Goal: Book appointment/travel/reservation

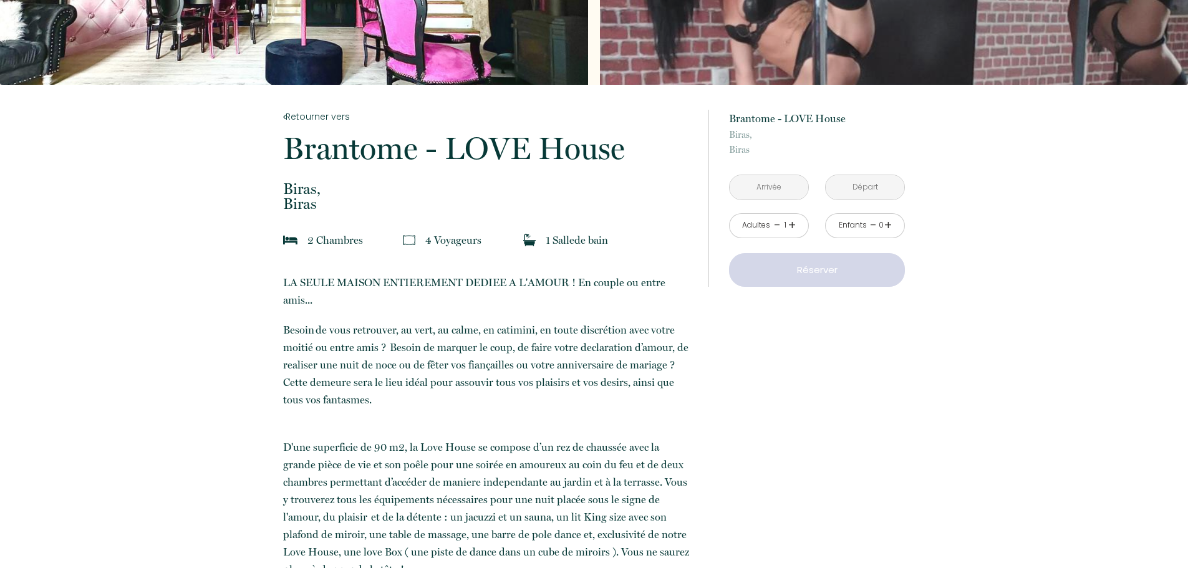
scroll to position [187, 0]
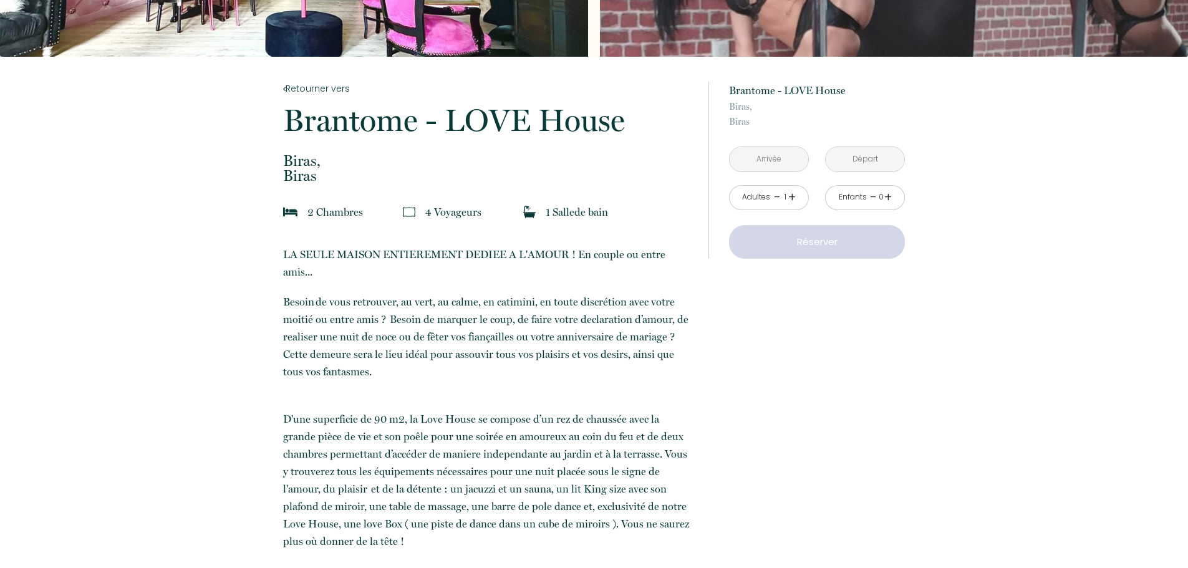
click at [788, 149] on input "text" at bounding box center [769, 159] width 79 height 24
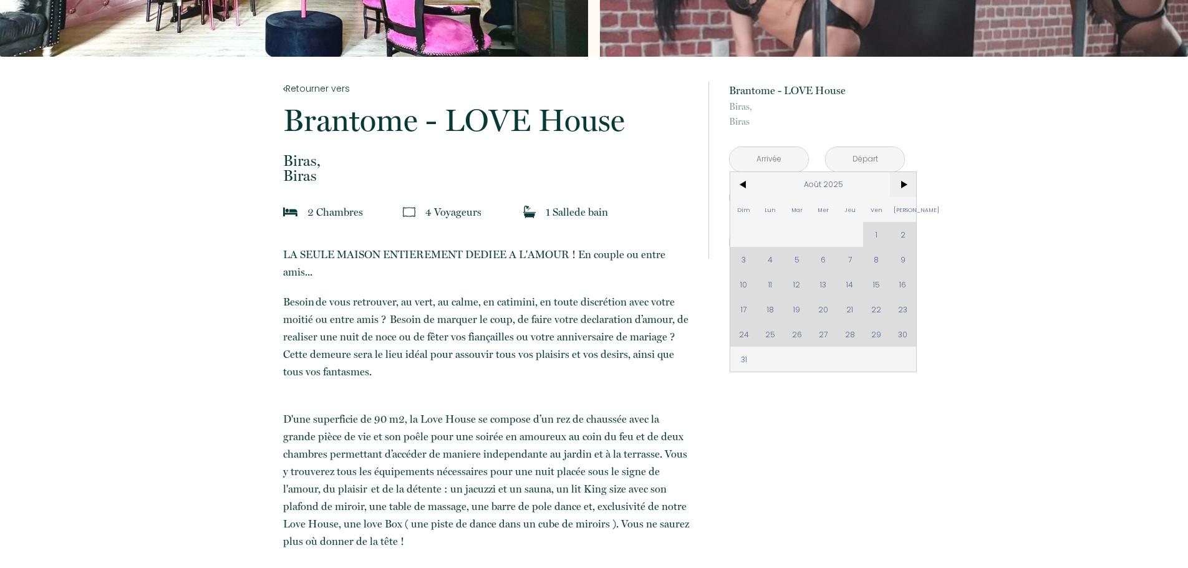
click at [907, 189] on span ">" at bounding box center [903, 184] width 27 height 25
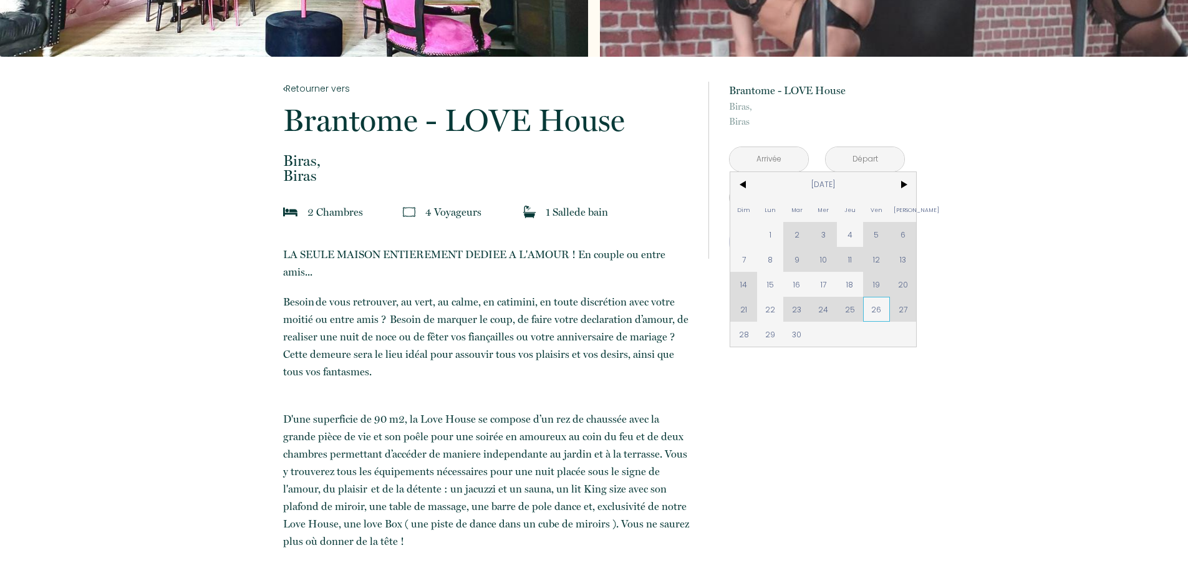
click at [881, 304] on span "26" at bounding box center [876, 309] width 27 height 25
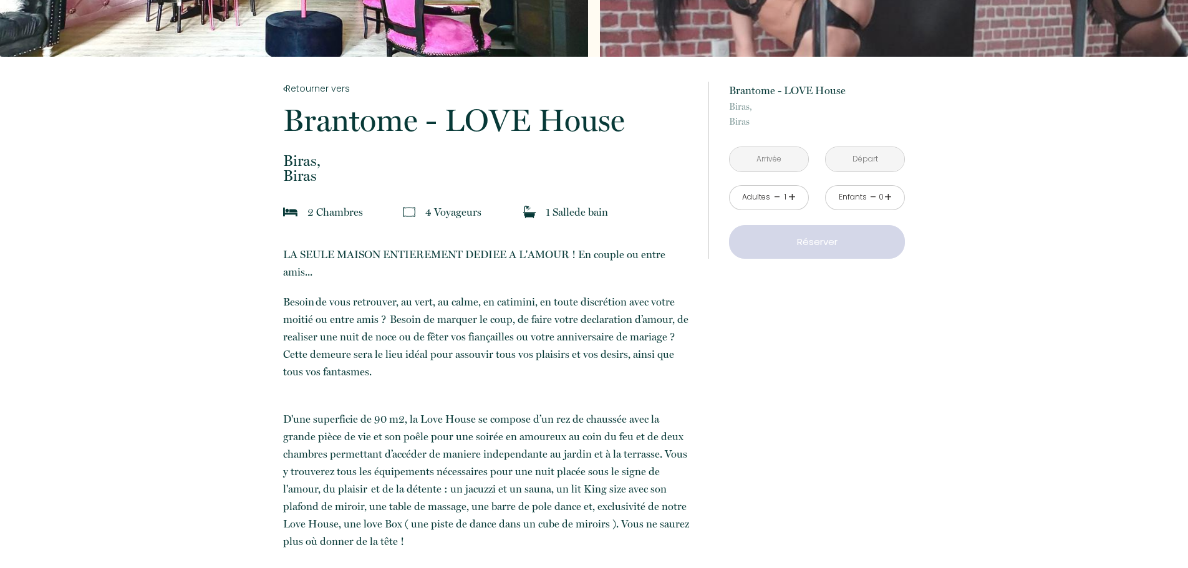
type input "[DATE]"
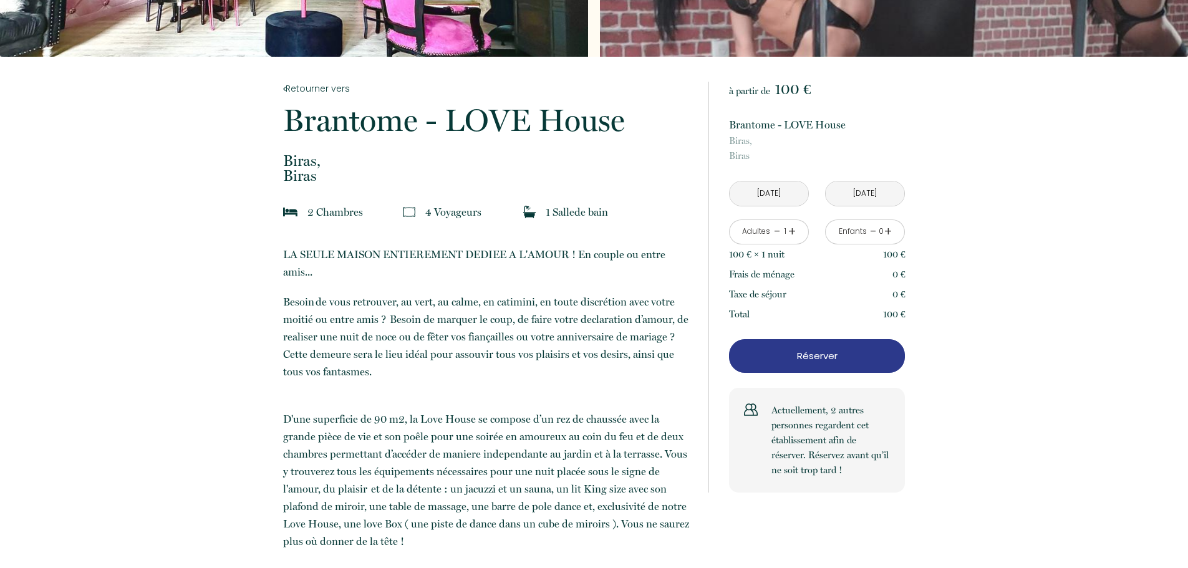
click at [794, 197] on input "[DATE]" at bounding box center [769, 193] width 79 height 24
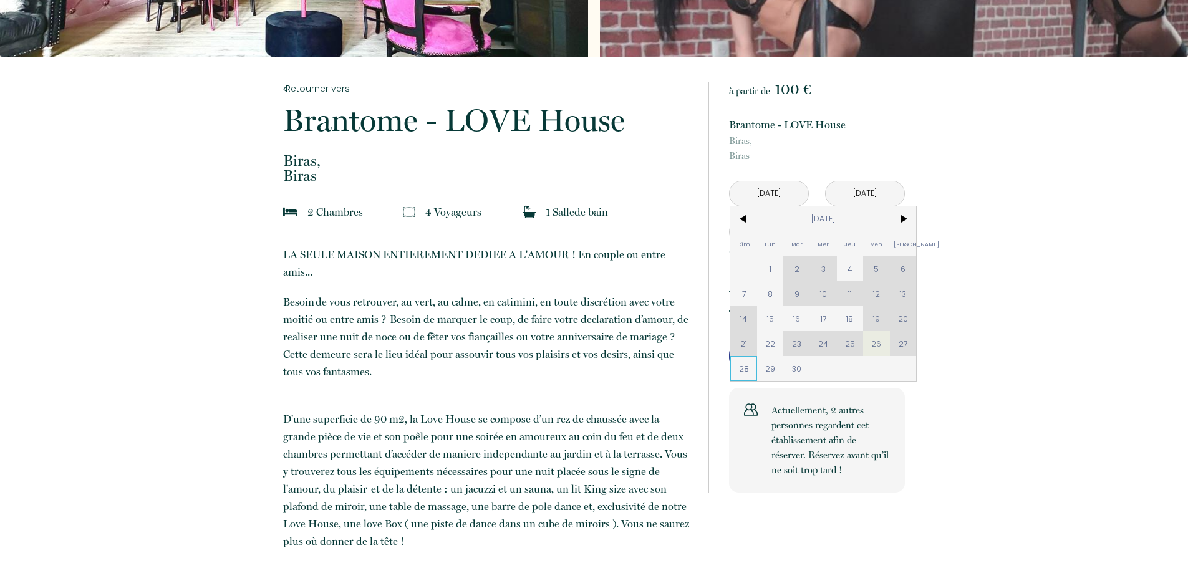
click at [744, 367] on span "28" at bounding box center [743, 368] width 27 height 25
click at [766, 365] on button "Réserver" at bounding box center [817, 356] width 176 height 34
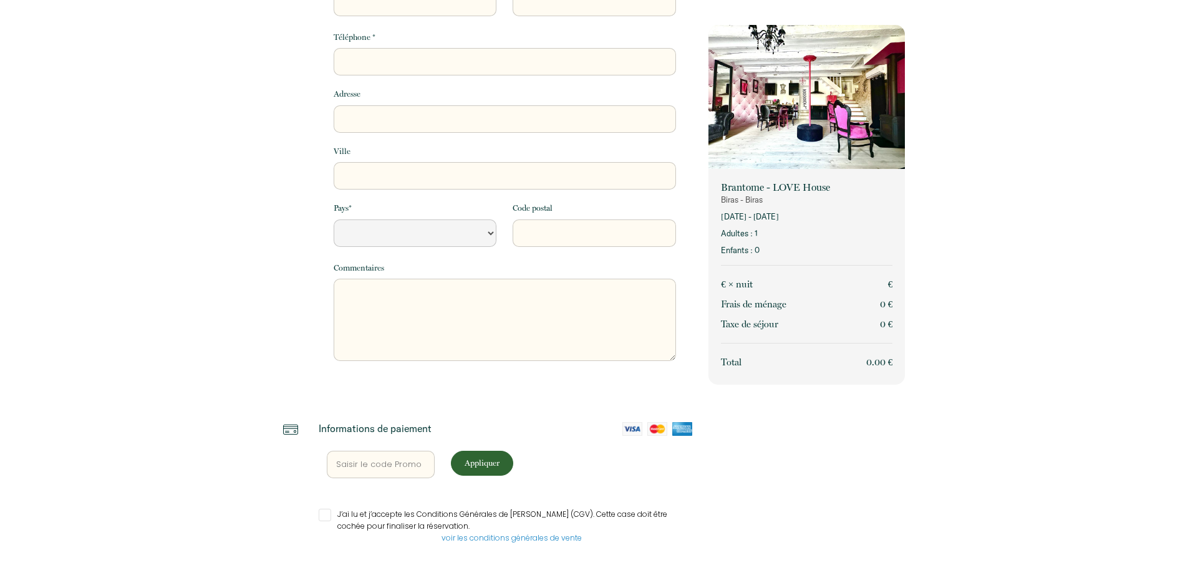
select select "Default select example"
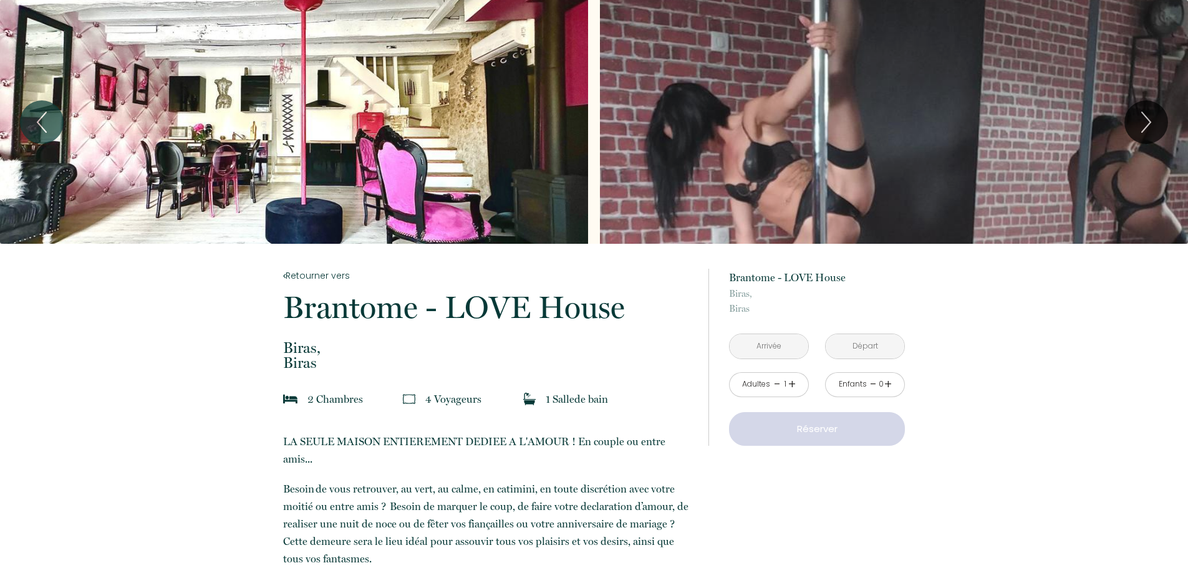
click at [782, 337] on input "text" at bounding box center [769, 346] width 79 height 24
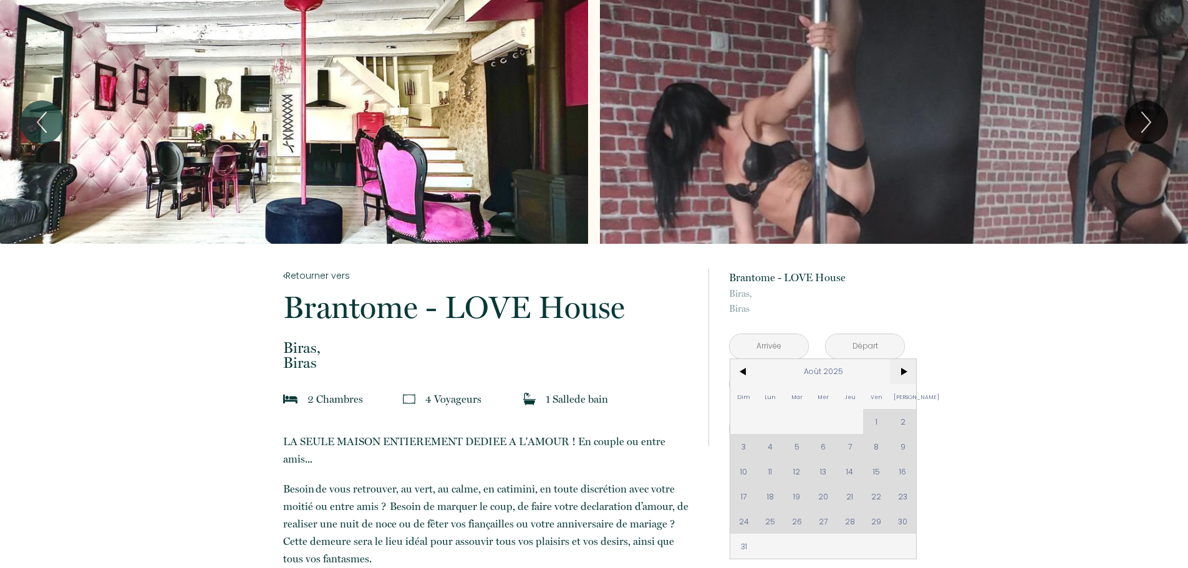
click at [905, 371] on span ">" at bounding box center [903, 371] width 27 height 25
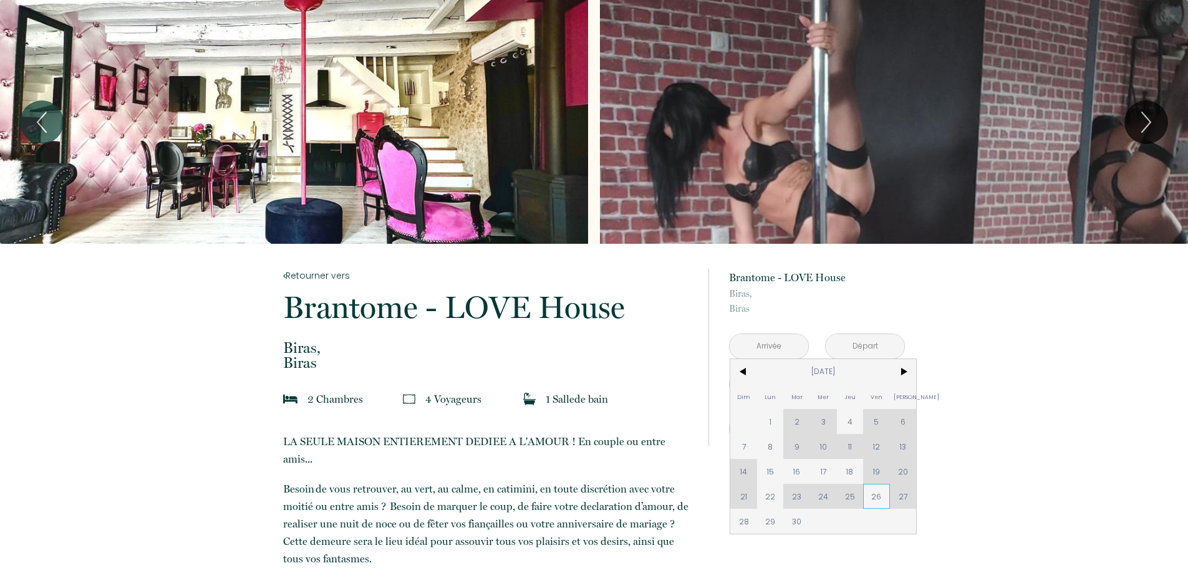
click at [880, 499] on span "26" at bounding box center [876, 496] width 27 height 25
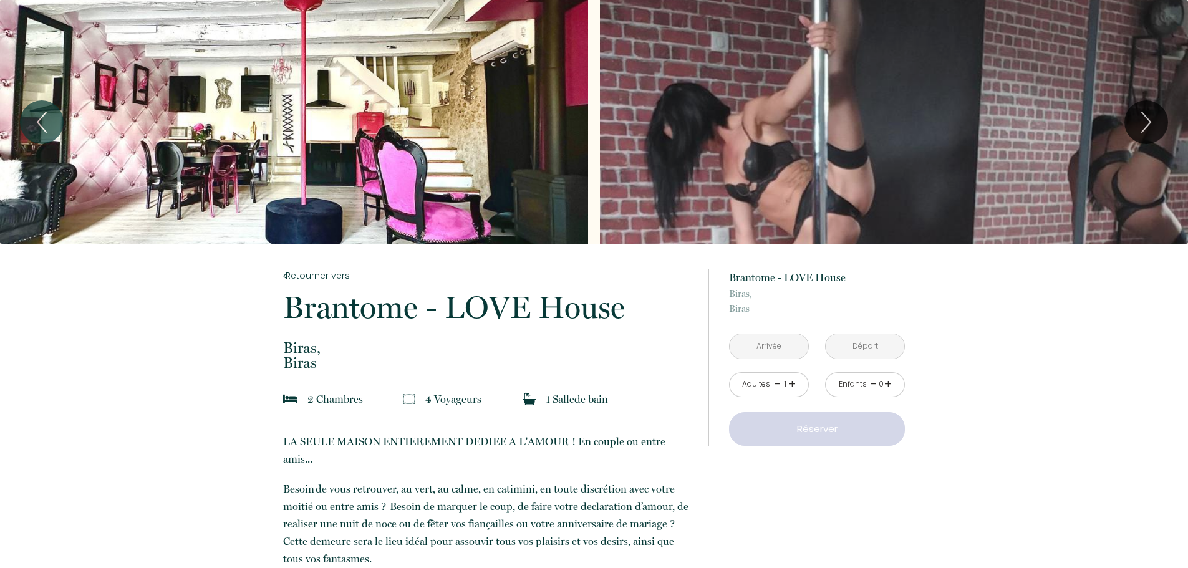
type input "[DATE]"
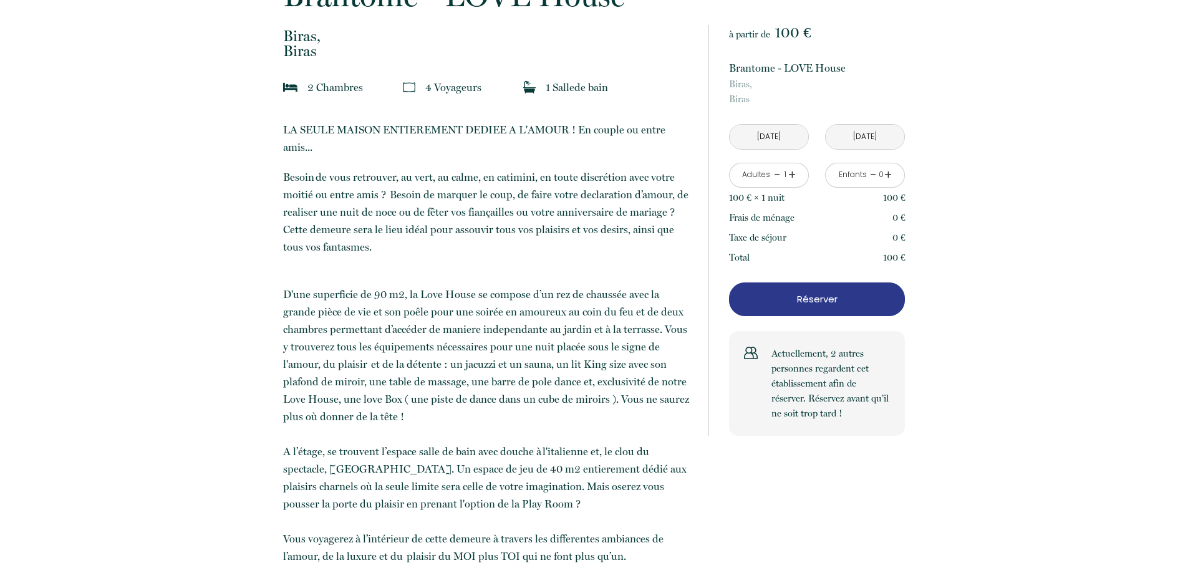
scroll to position [374, 0]
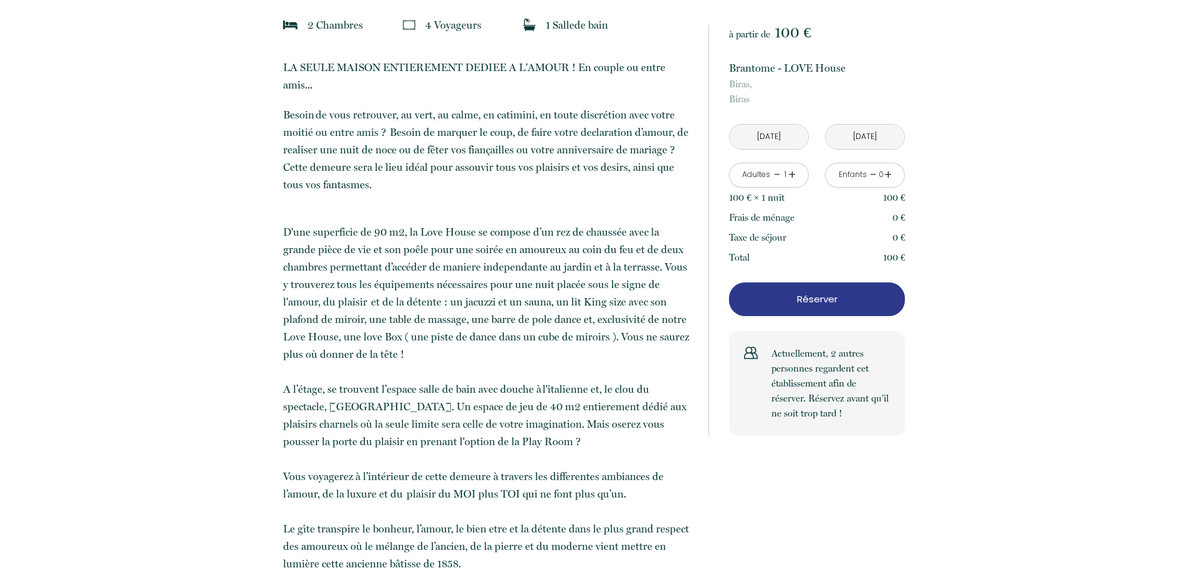
click at [839, 292] on p "Réserver" at bounding box center [816, 299] width 167 height 15
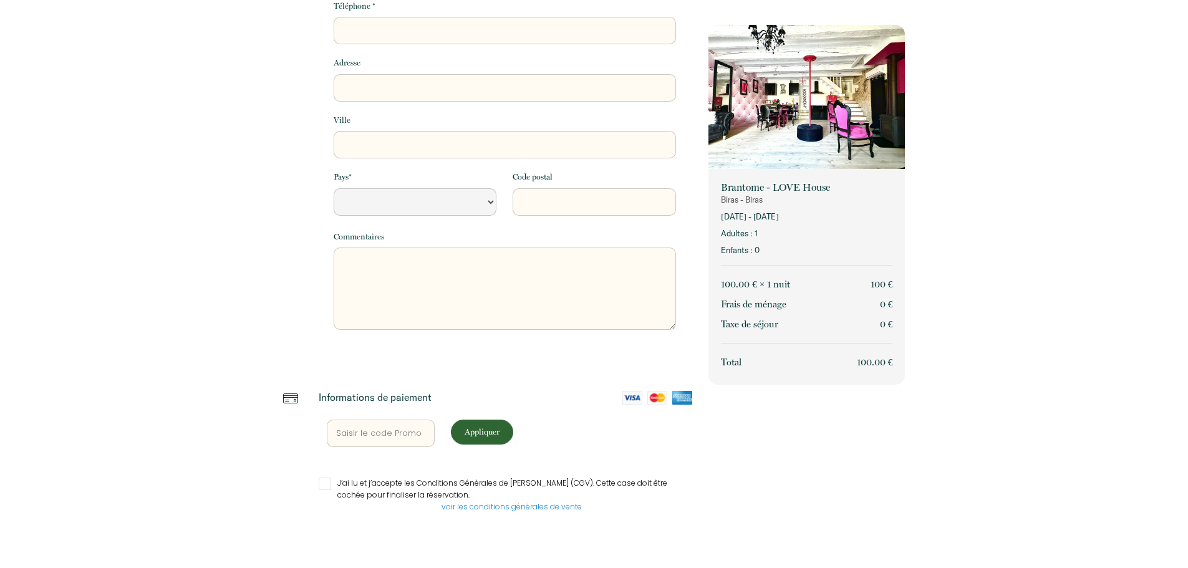
select select "Default select example"
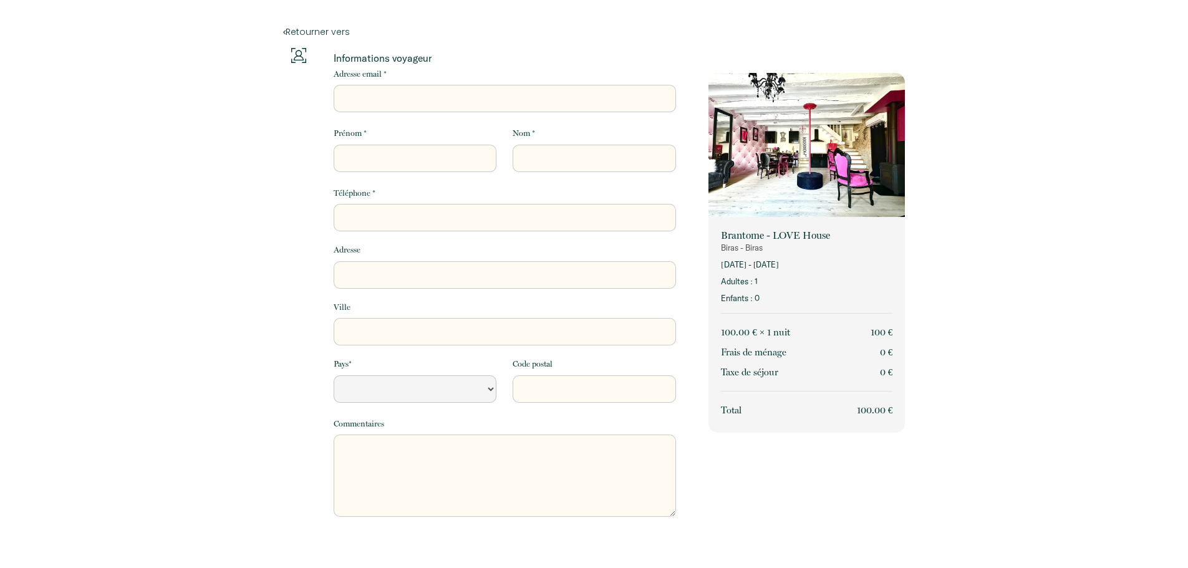
scroll to position [224, 0]
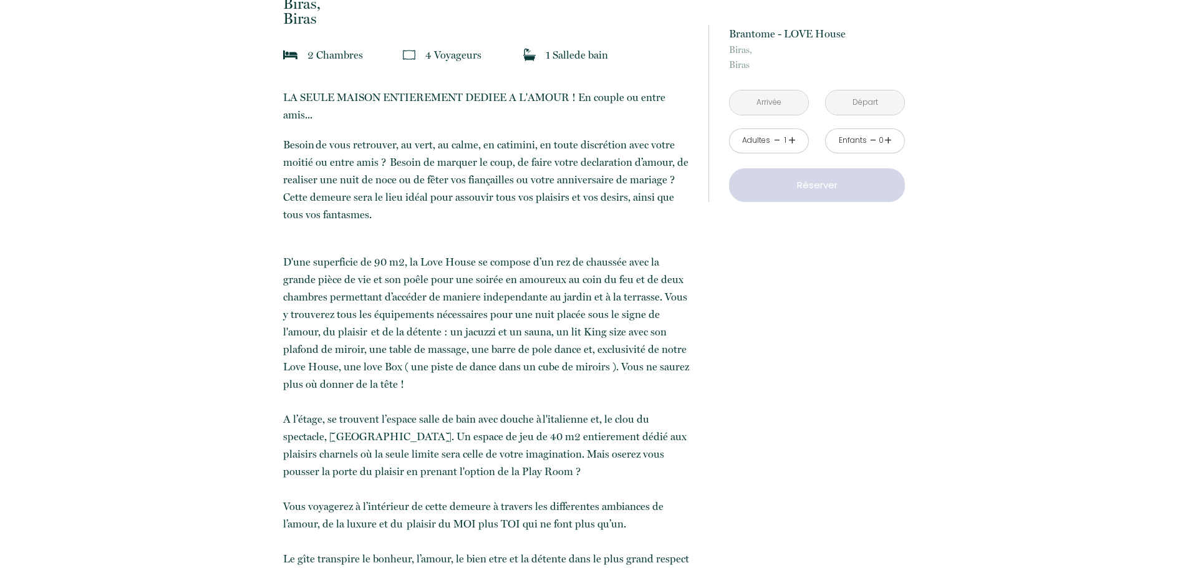
scroll to position [314, 0]
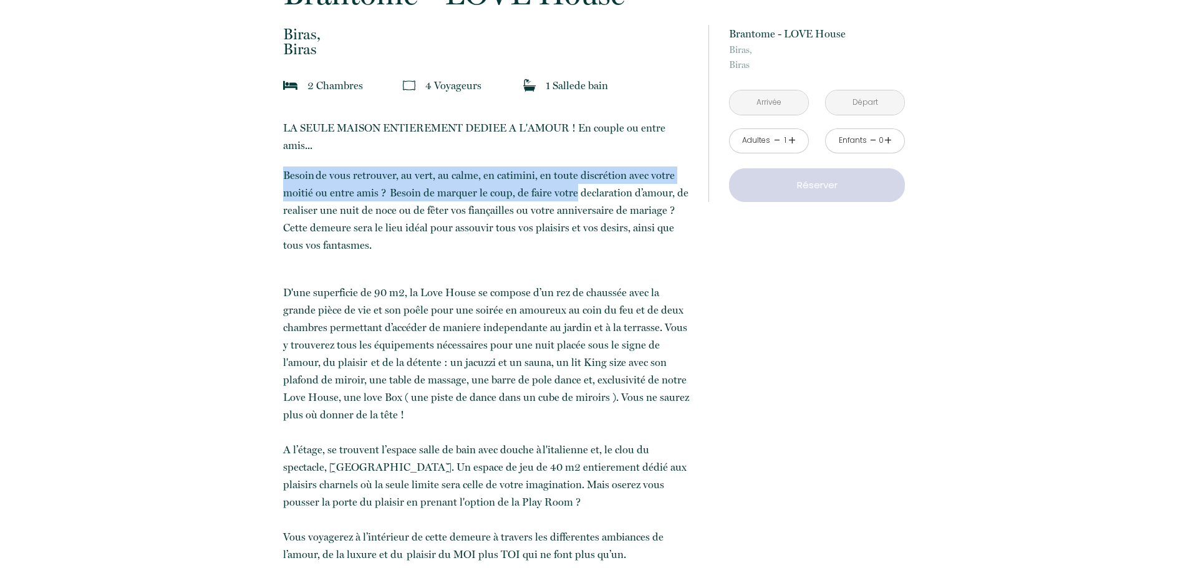
drag, startPoint x: 284, startPoint y: 174, endPoint x: 572, endPoint y: 196, distance: 288.9
click at [572, 196] on p "Besoin de vous retrouver, au vert, au calme, en catimini, en toute discrétion a…" at bounding box center [487, 209] width 409 height 87
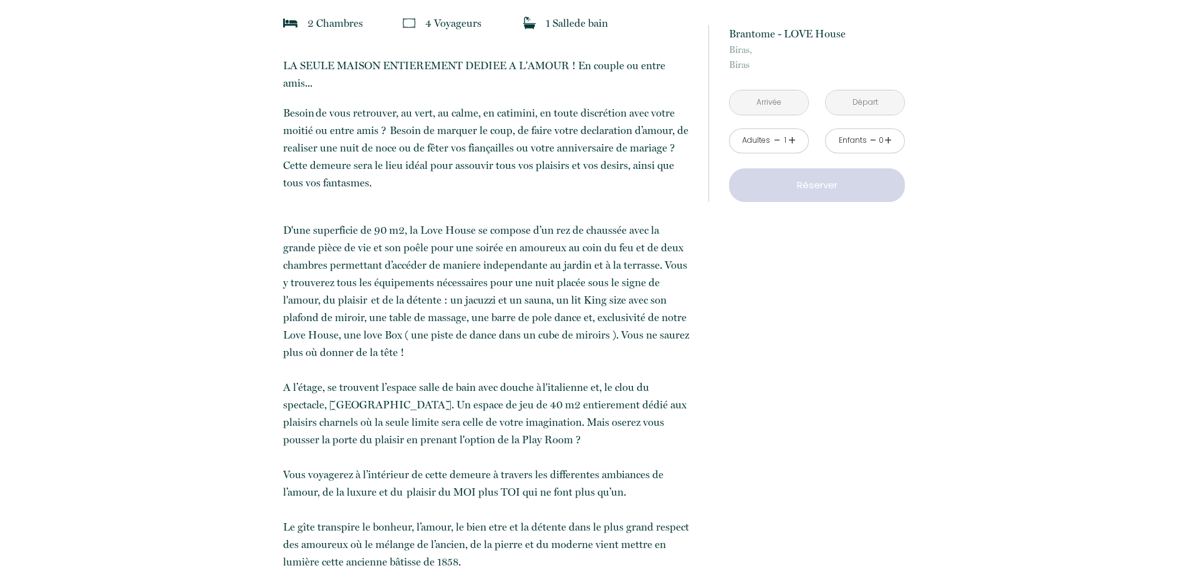
scroll to position [438, 0]
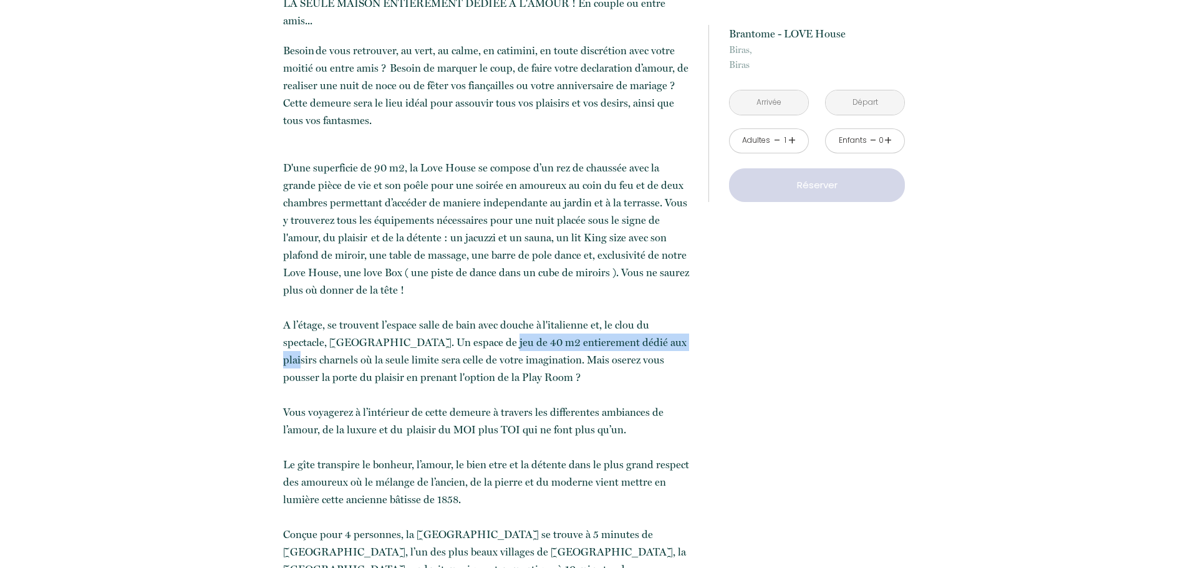
drag, startPoint x: 440, startPoint y: 344, endPoint x: 625, endPoint y: 337, distance: 184.7
click at [625, 337] on p "LA SEULE MAISON ENTIEREMENT DEDIEE A L'AMOUR ! En couple ou entre amis... Besoi…" at bounding box center [487, 397] width 409 height 806
click at [636, 335] on p "LA SEULE MAISON ENTIEREMENT DEDIEE A L'AMOUR ! En couple ou entre amis... Besoi…" at bounding box center [487, 397] width 409 height 806
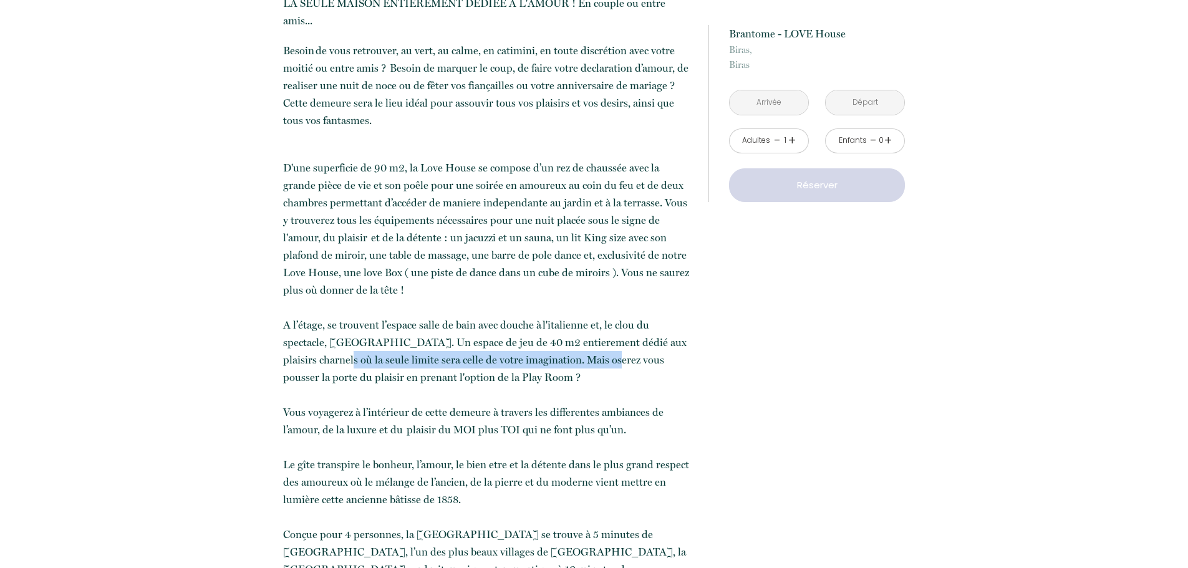
drag, startPoint x: 288, startPoint y: 361, endPoint x: 557, endPoint y: 358, distance: 269.4
click at [557, 358] on p "LA SEULE MAISON ENTIEREMENT DEDIEE A L'AMOUR ! En couple ou entre amis... Besoi…" at bounding box center [487, 397] width 409 height 806
click at [558, 357] on p "LA SEULE MAISON ENTIEREMENT DEDIEE A L'AMOUR ! En couple ou entre amis... Besoi…" at bounding box center [487, 397] width 409 height 806
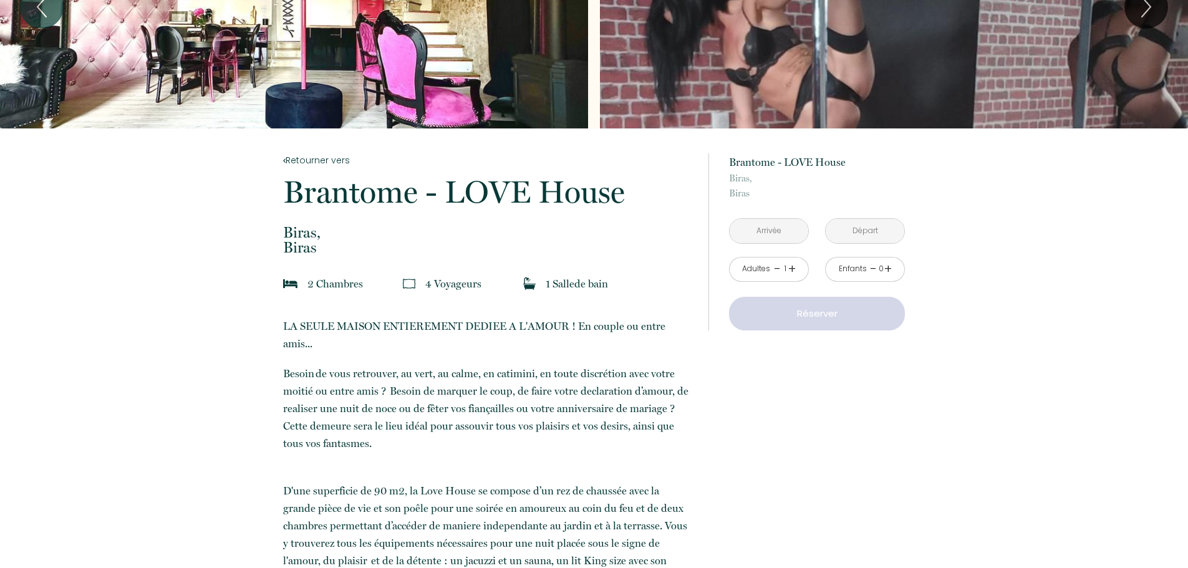
scroll to position [0, 0]
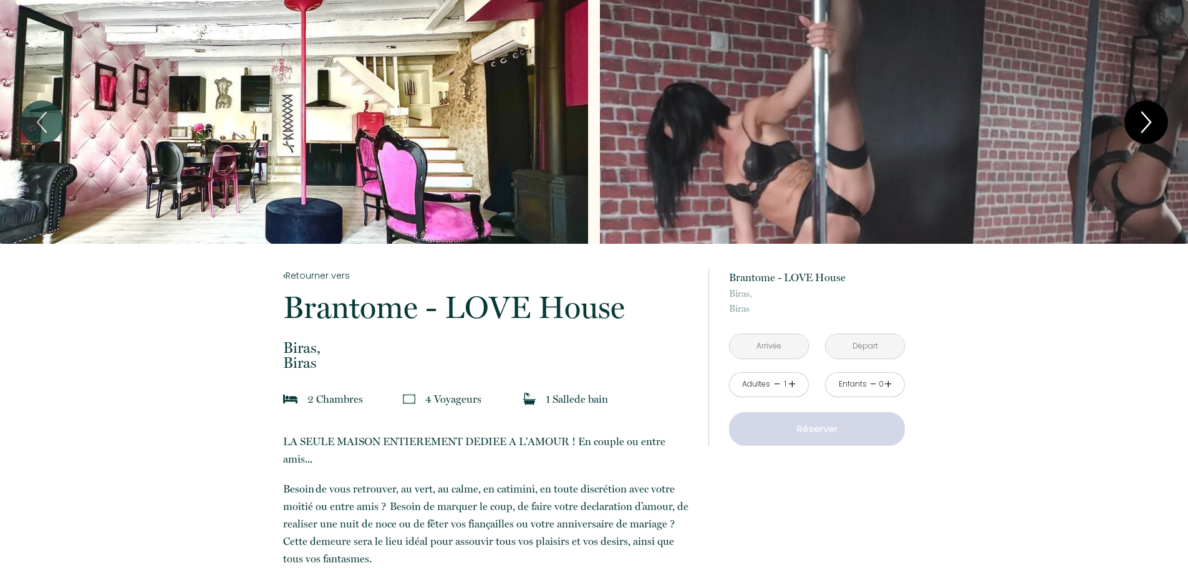
click at [1150, 123] on icon "Next" at bounding box center [1146, 122] width 26 height 37
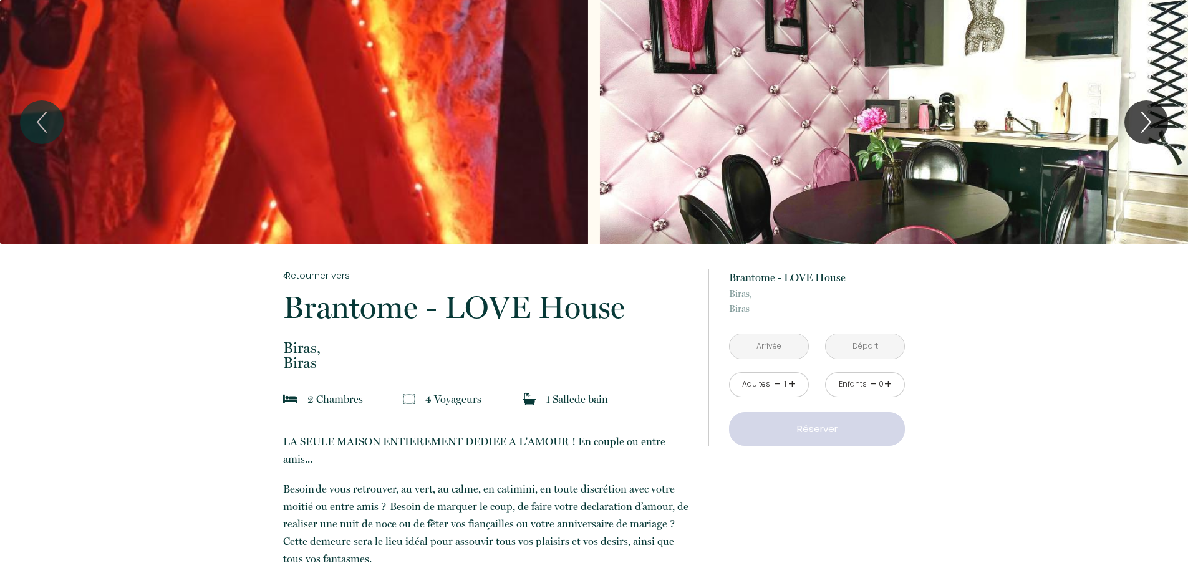
click at [471, 112] on div "Slideshow" at bounding box center [294, 122] width 588 height 244
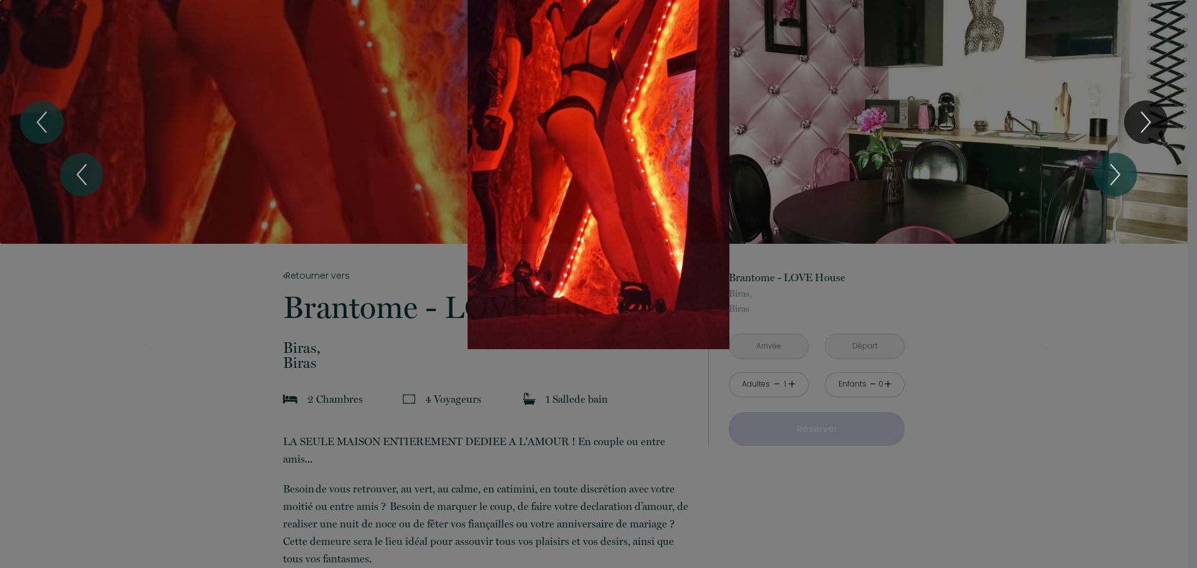
click at [1137, 130] on div "1 2 3 4 5 6 7 8 9 10 11 12 13 14 15 16 17 18 19" at bounding box center [598, 174] width 1197 height 349
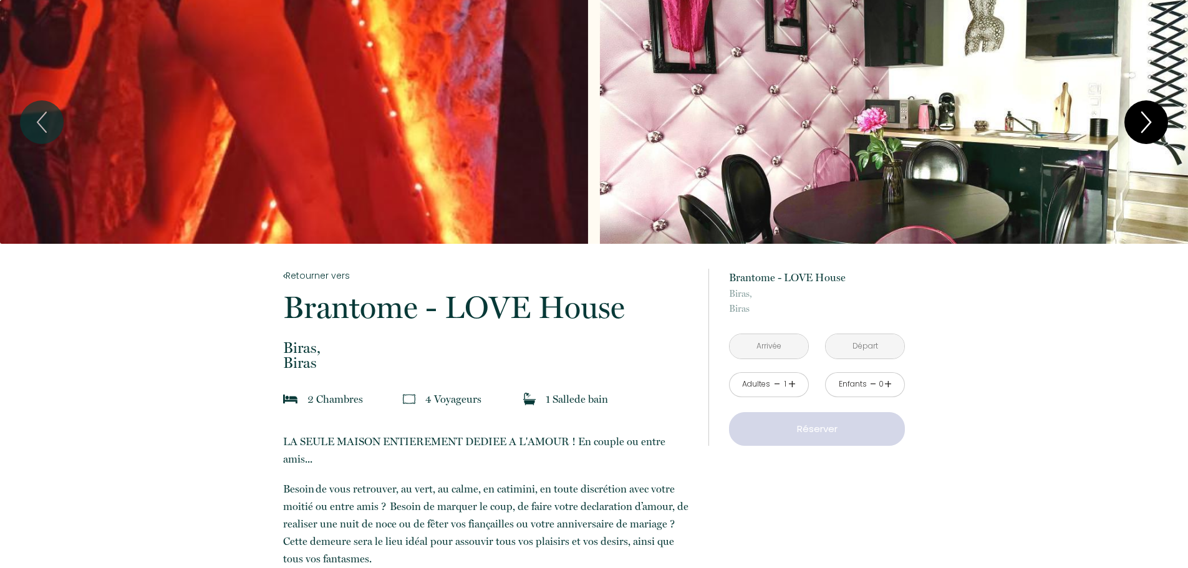
click at [1138, 132] on icon "Next" at bounding box center [1146, 122] width 26 height 37
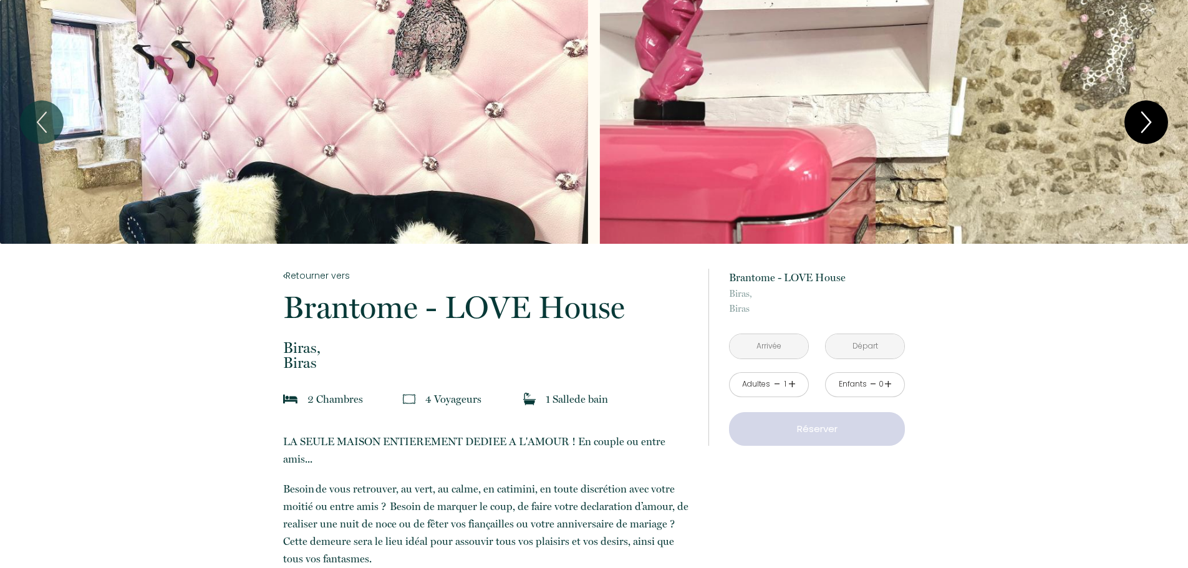
click at [1142, 134] on icon "Next" at bounding box center [1146, 122] width 26 height 37
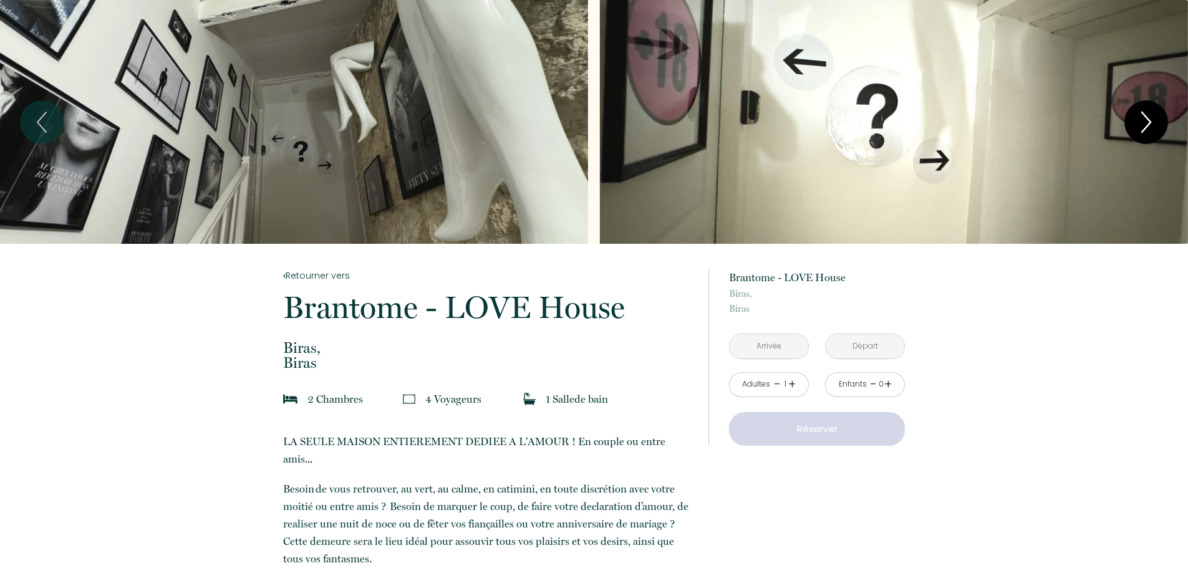
click at [1142, 134] on icon "Next" at bounding box center [1146, 122] width 26 height 37
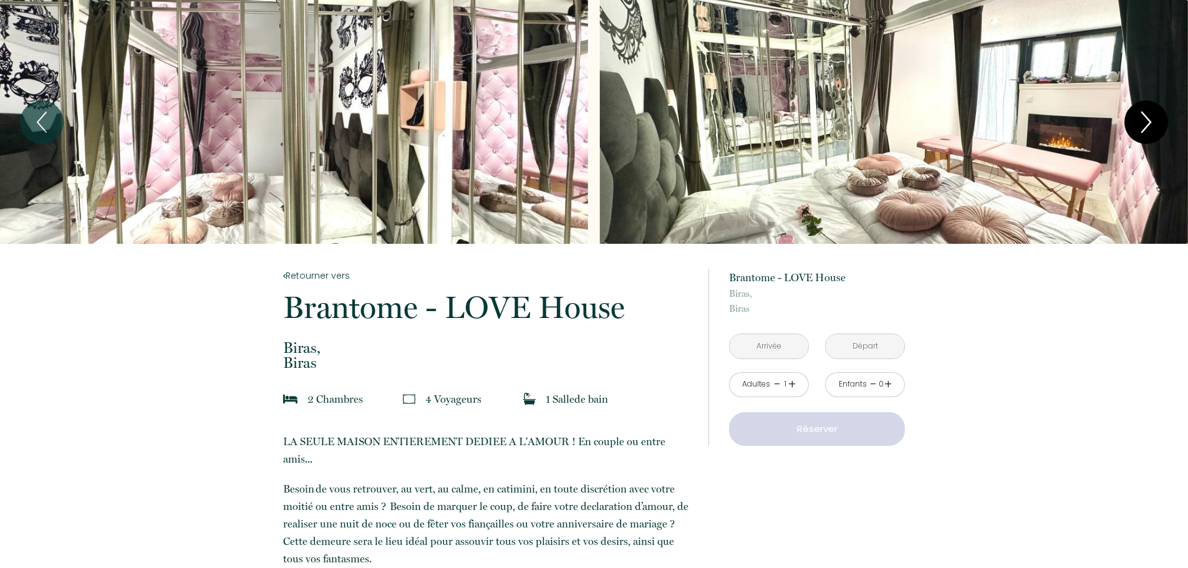
click at [1142, 134] on icon "Next" at bounding box center [1146, 122] width 26 height 37
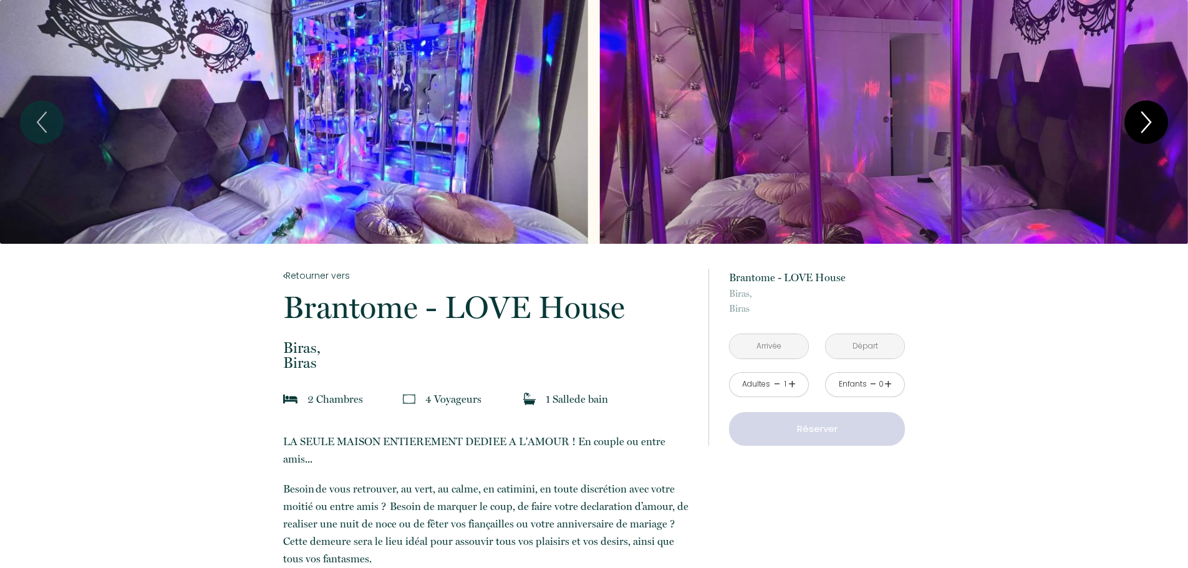
click at [1142, 134] on icon "Next" at bounding box center [1146, 122] width 26 height 37
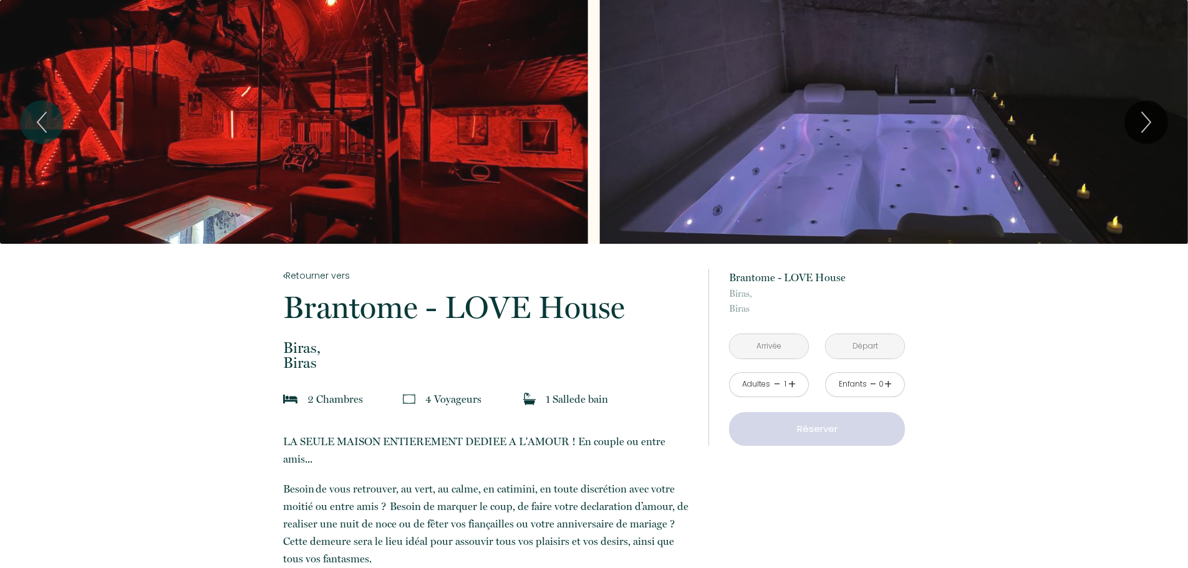
click at [288, 142] on div "Slideshow" at bounding box center [294, 122] width 588 height 244
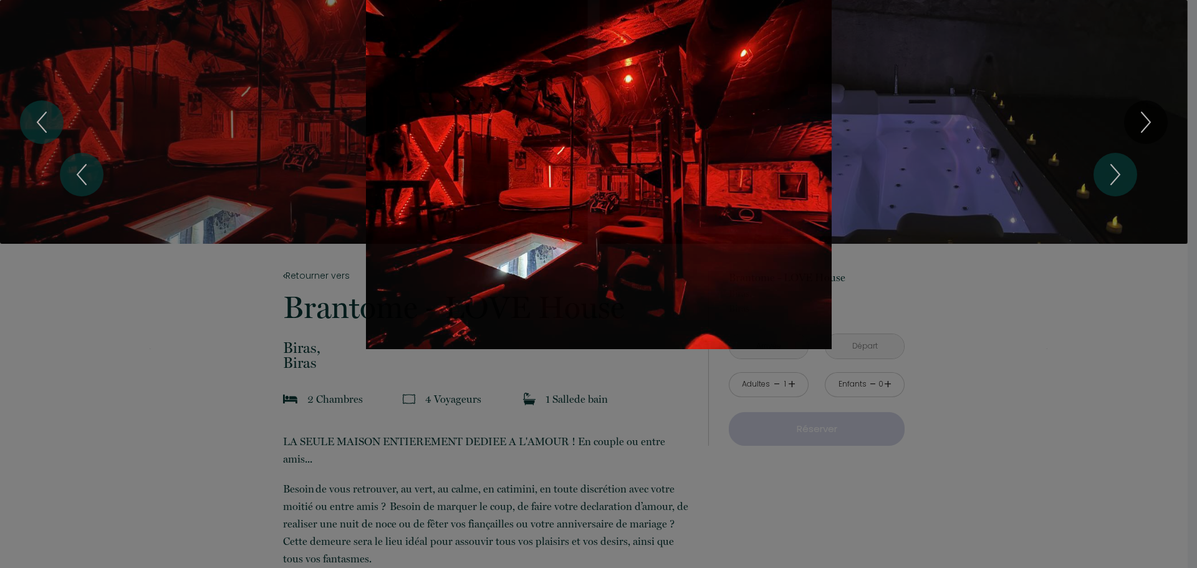
drag, startPoint x: 605, startPoint y: 166, endPoint x: 595, endPoint y: 126, distance: 41.1
drag, startPoint x: 595, startPoint y: 126, endPoint x: 519, endPoint y: 155, distance: 81.5
click at [940, 269] on div "Slideshow" at bounding box center [599, 174] width 898 height 349
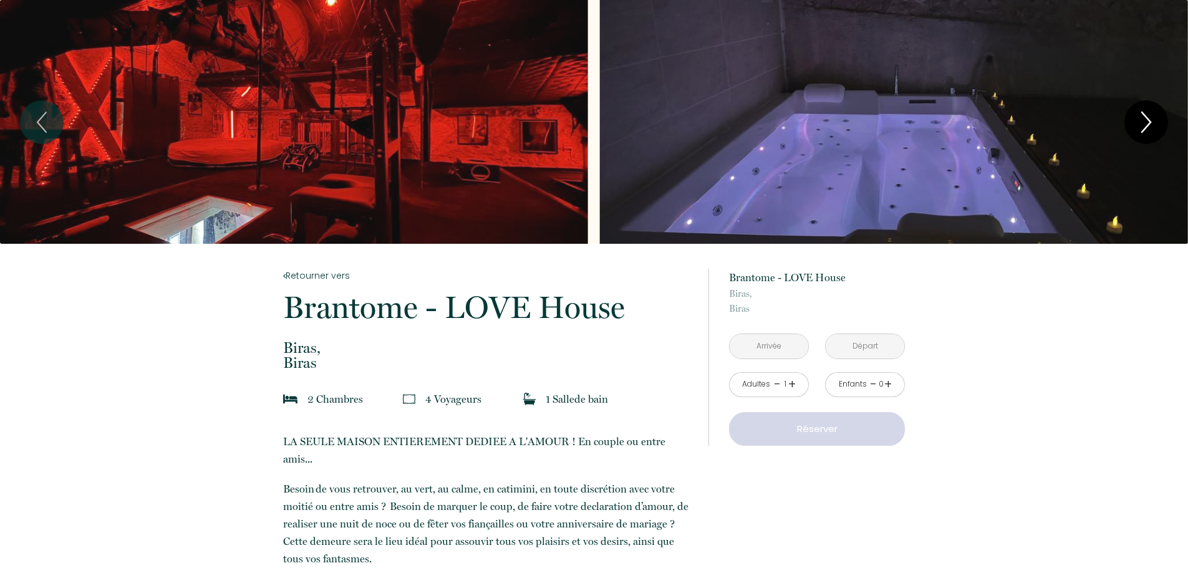
click at [1139, 135] on icon "Next" at bounding box center [1146, 122] width 26 height 37
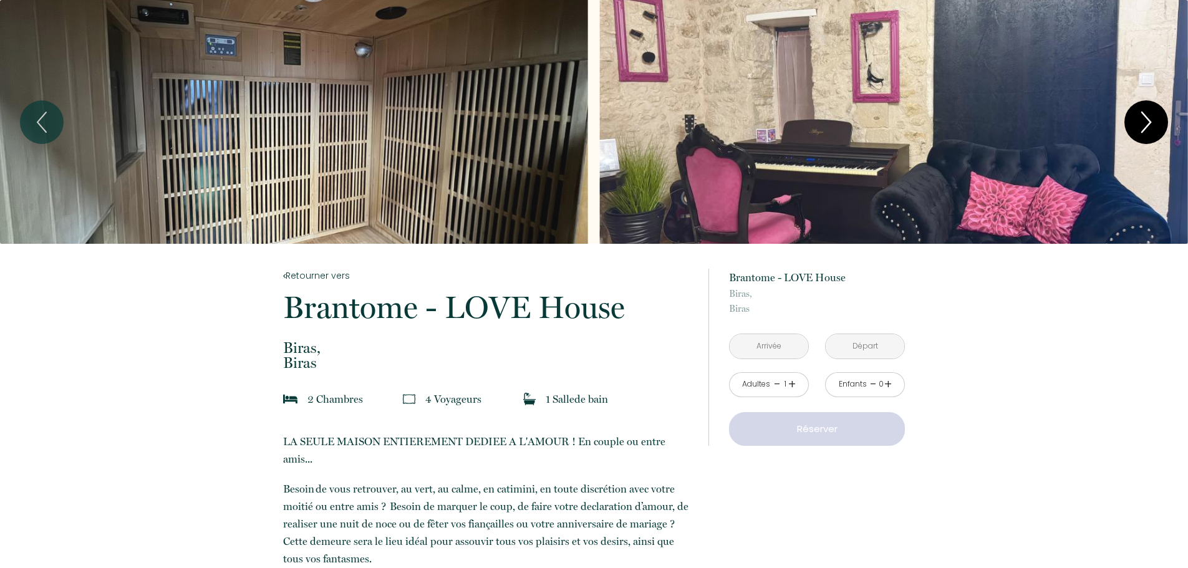
click at [1139, 135] on icon "Next" at bounding box center [1146, 122] width 26 height 37
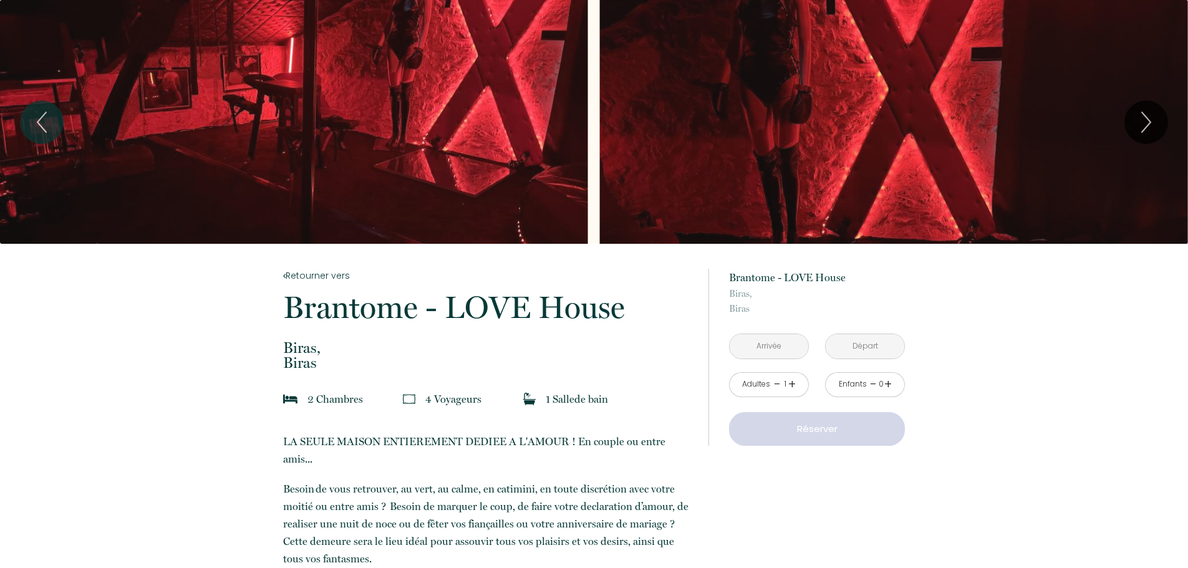
click at [438, 128] on div "Slideshow" at bounding box center [294, 122] width 588 height 244
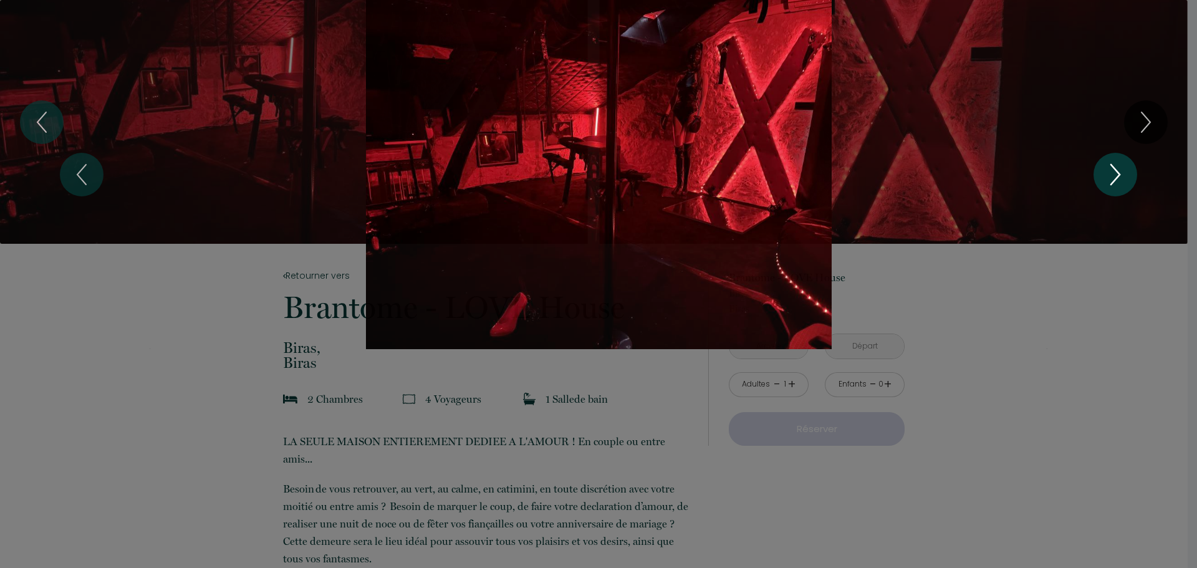
click at [1115, 186] on icon "Next" at bounding box center [1115, 174] width 26 height 37
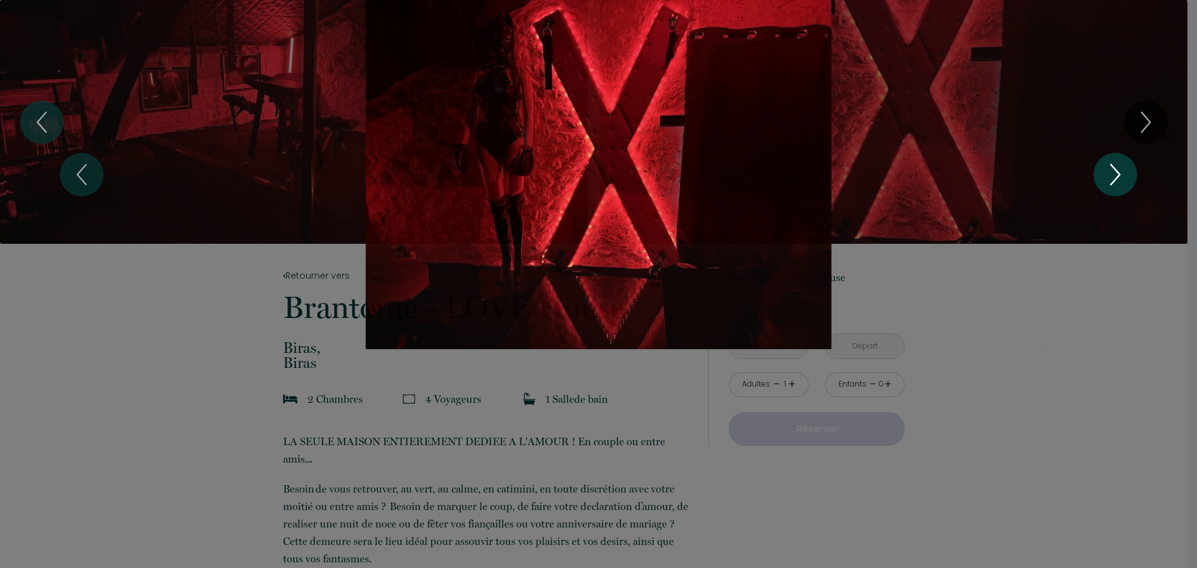
click at [1109, 171] on icon "Next" at bounding box center [1115, 174] width 26 height 37
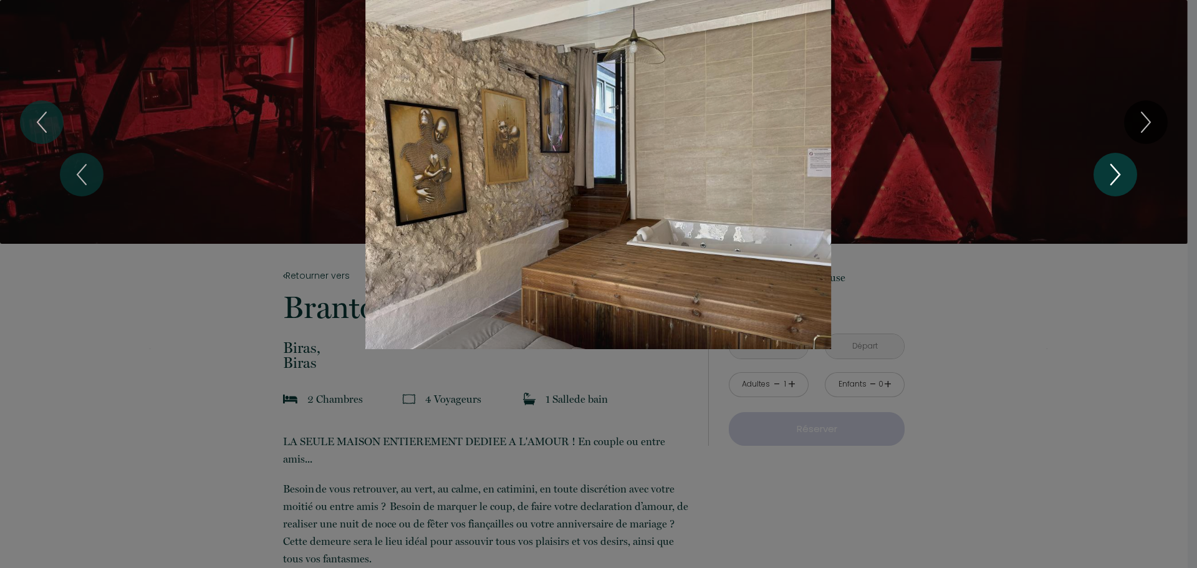
click at [1109, 171] on icon "Next" at bounding box center [1115, 174] width 26 height 37
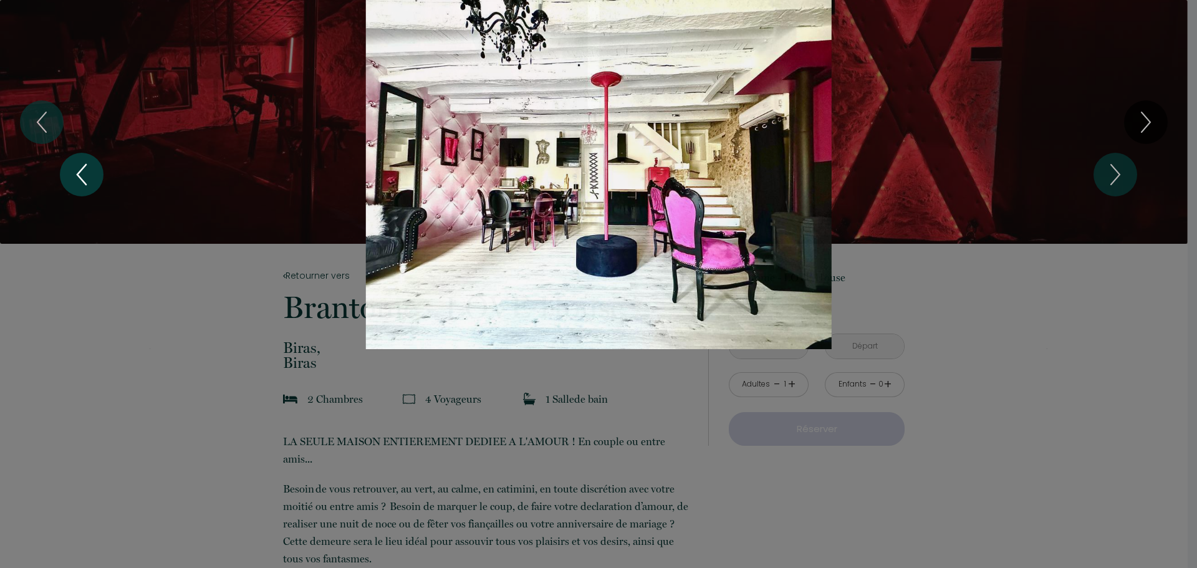
click at [80, 177] on icon "Previous" at bounding box center [82, 174] width 26 height 37
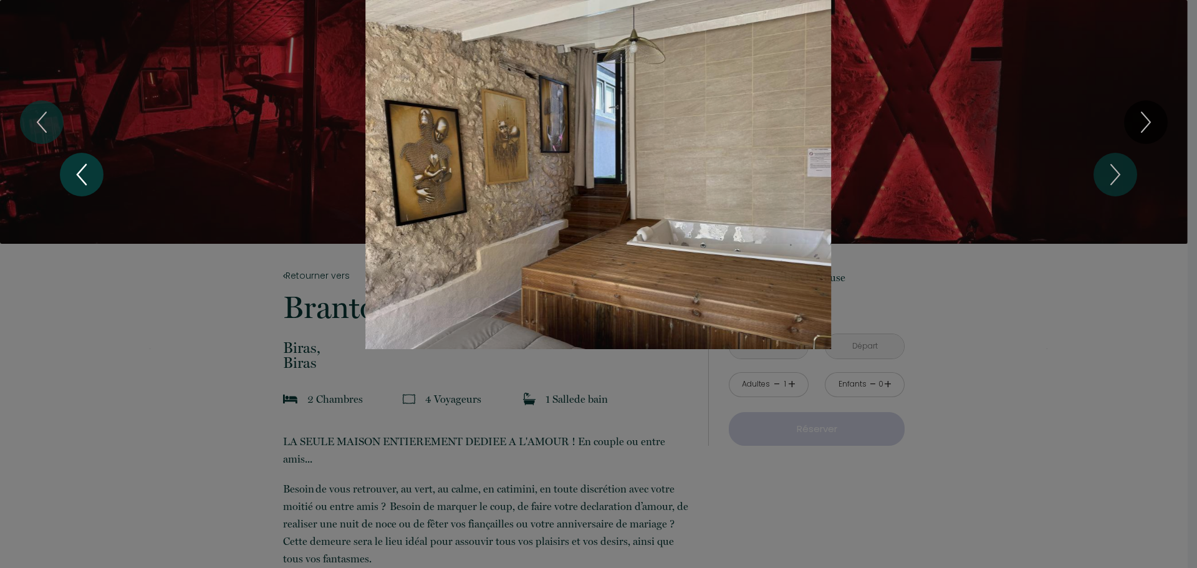
click at [80, 177] on icon "Previous" at bounding box center [81, 175] width 9 height 20
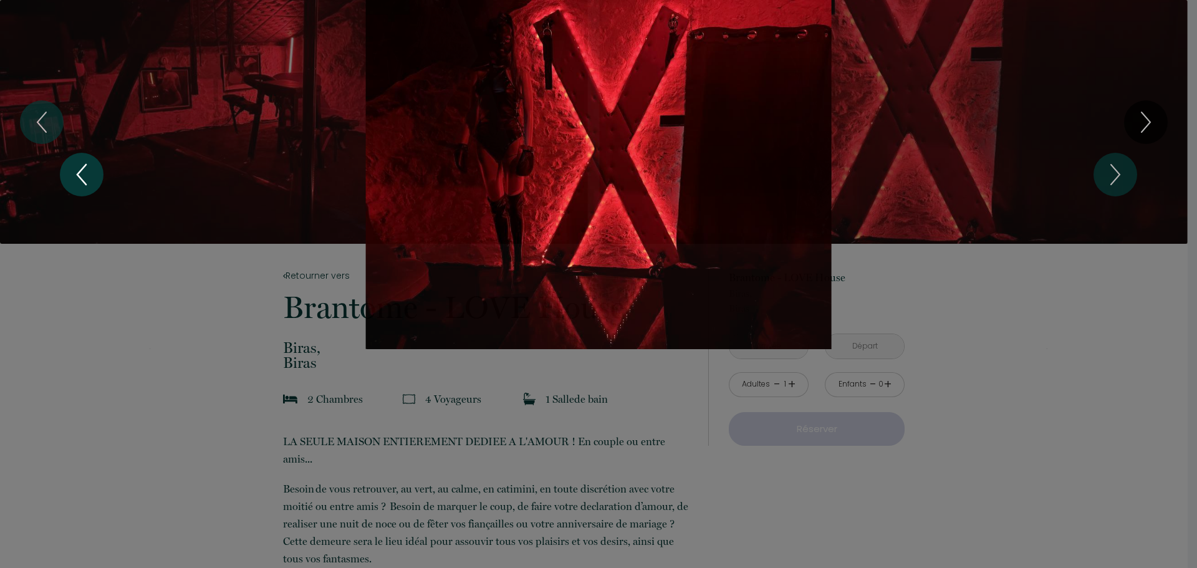
click at [80, 176] on icon "Previous" at bounding box center [82, 174] width 26 height 37
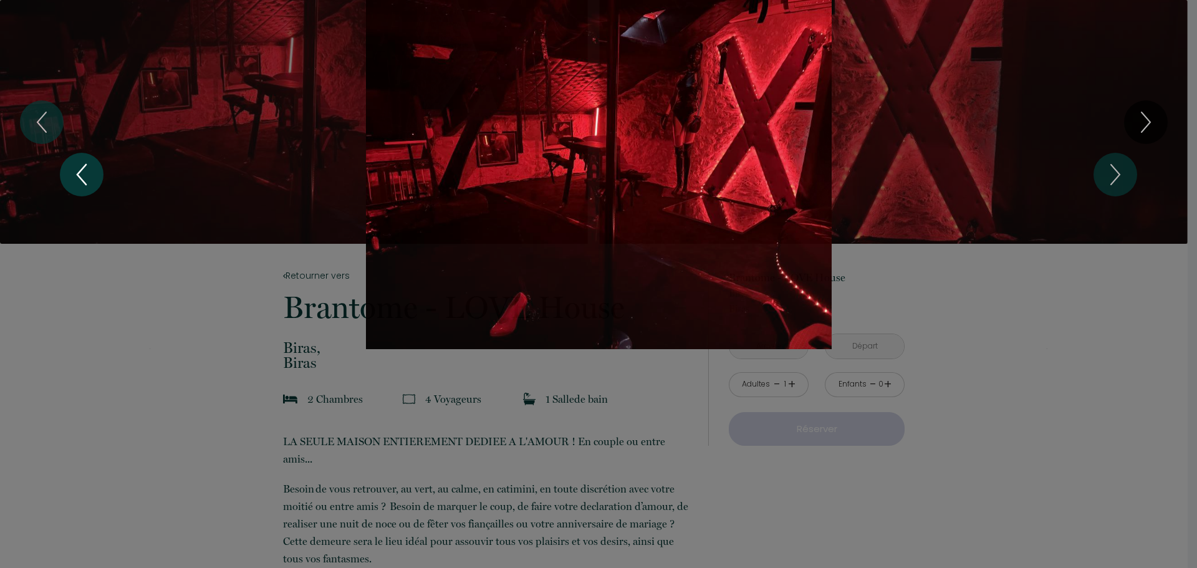
click at [80, 176] on icon "Previous" at bounding box center [82, 174] width 26 height 37
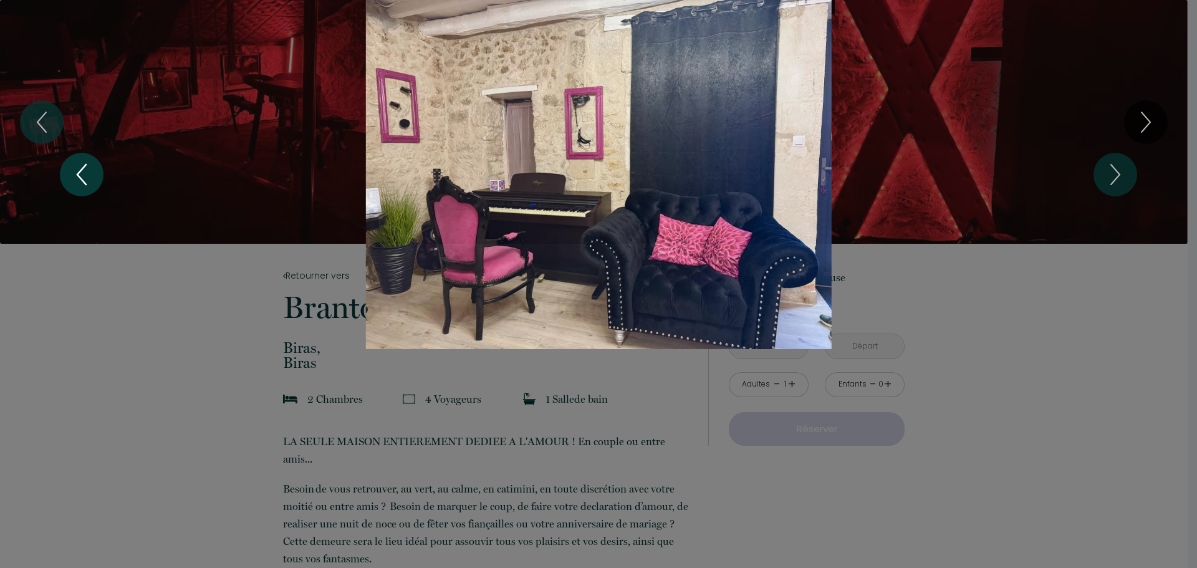
click at [80, 176] on icon "Previous" at bounding box center [82, 174] width 26 height 37
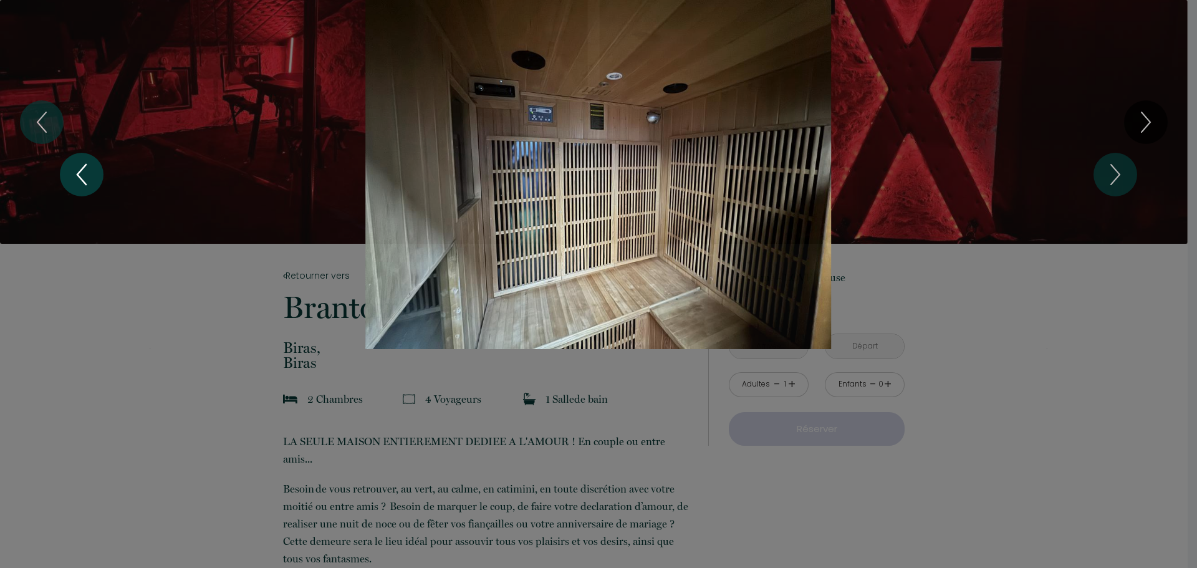
click at [80, 176] on icon "Previous" at bounding box center [82, 174] width 26 height 37
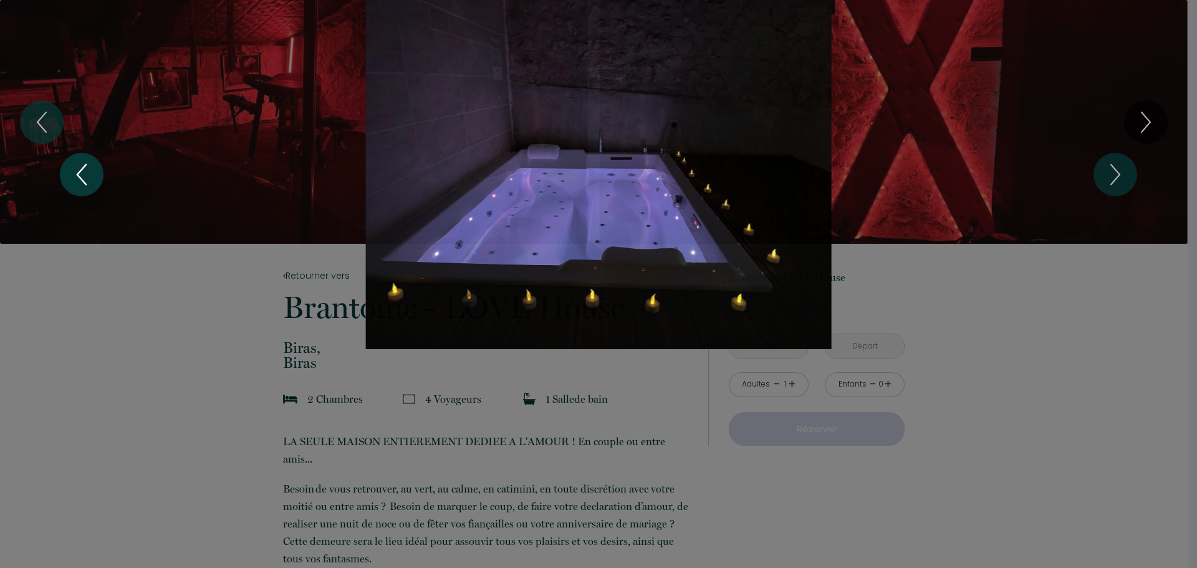
click at [80, 176] on icon "Previous" at bounding box center [82, 174] width 26 height 37
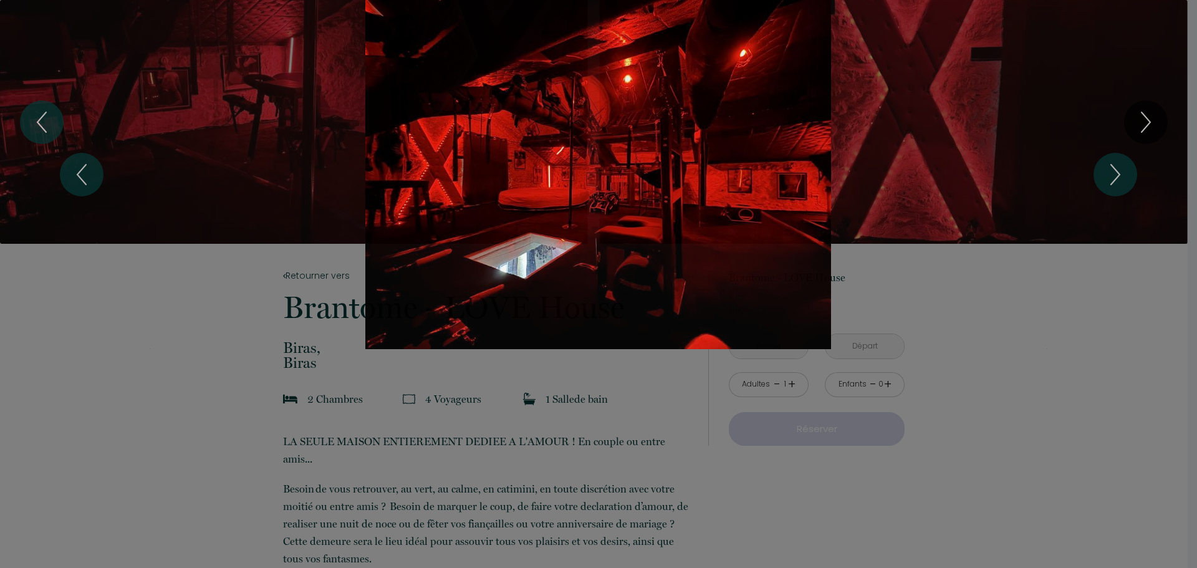
click at [225, 121] on div "Slideshow" at bounding box center [599, 174] width 898 height 349
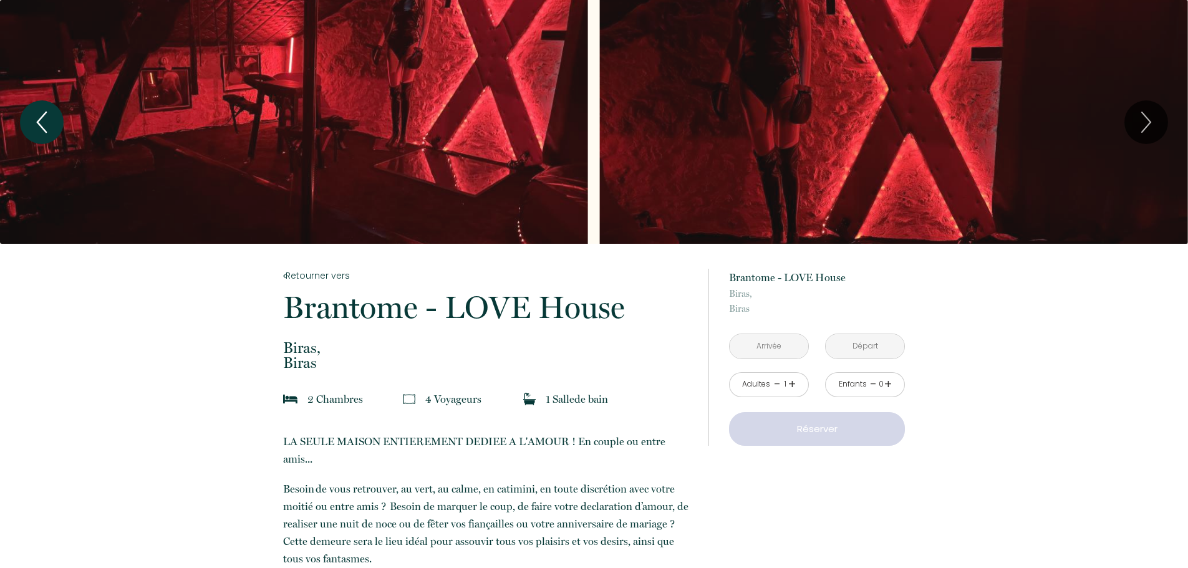
click at [54, 132] on icon "Previous" at bounding box center [42, 122] width 26 height 37
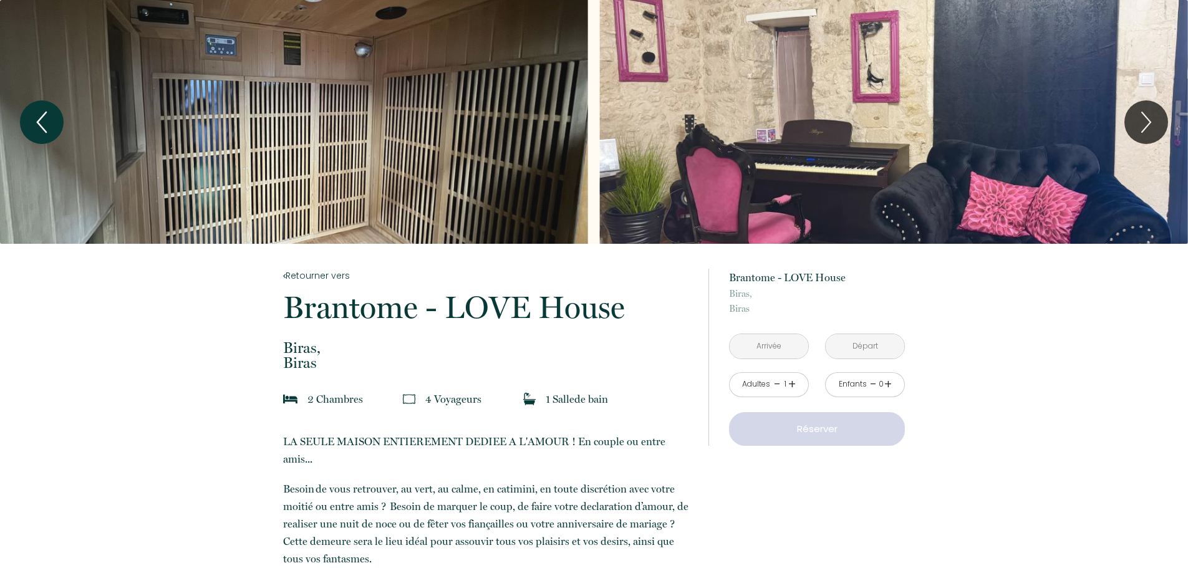
click at [54, 132] on icon "Previous" at bounding box center [42, 122] width 26 height 37
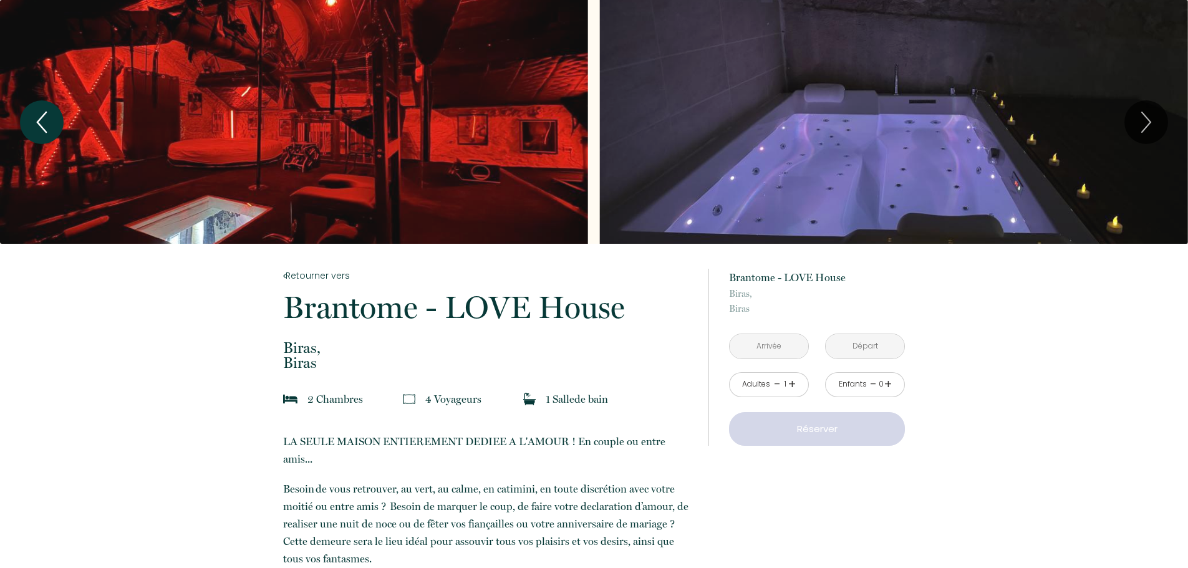
click at [54, 132] on icon "Previous" at bounding box center [42, 122] width 26 height 37
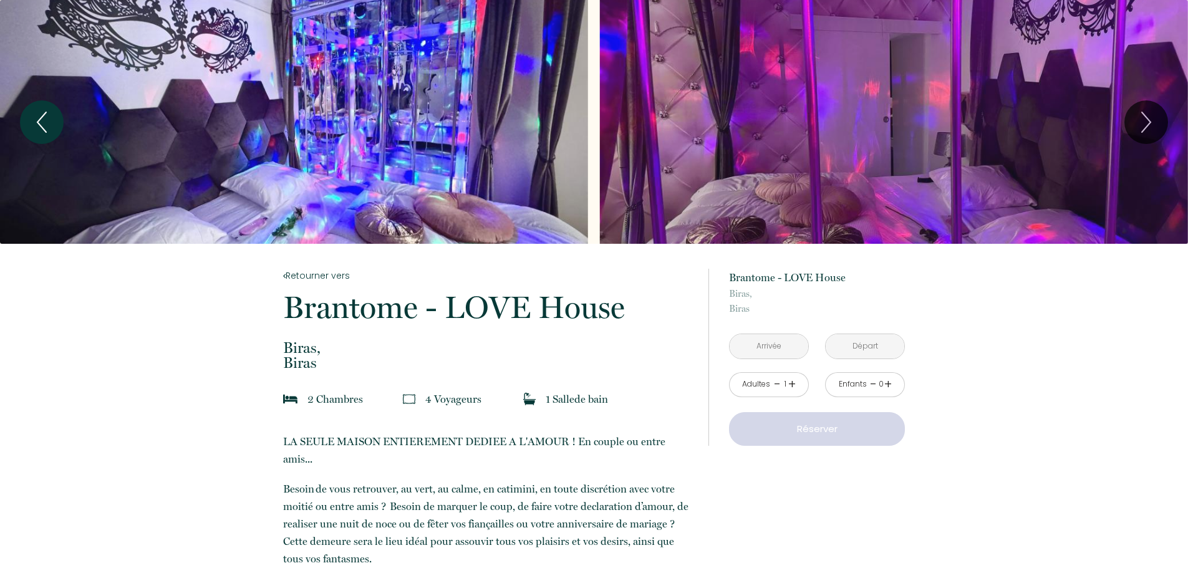
click at [55, 132] on button "Previous" at bounding box center [42, 122] width 44 height 44
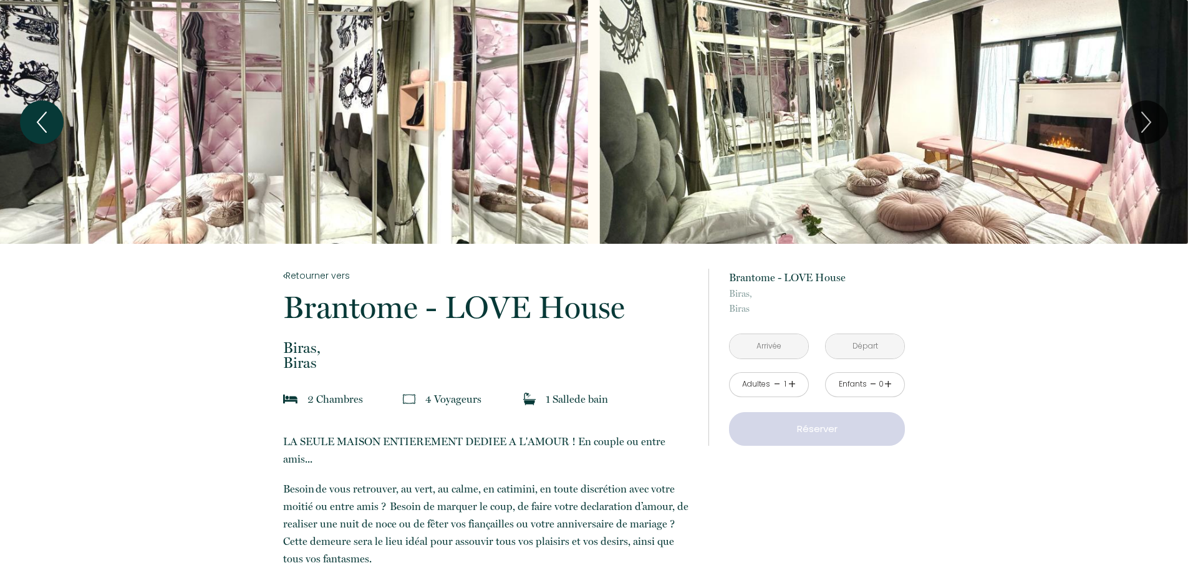
click at [55, 132] on button "Previous" at bounding box center [42, 122] width 44 height 44
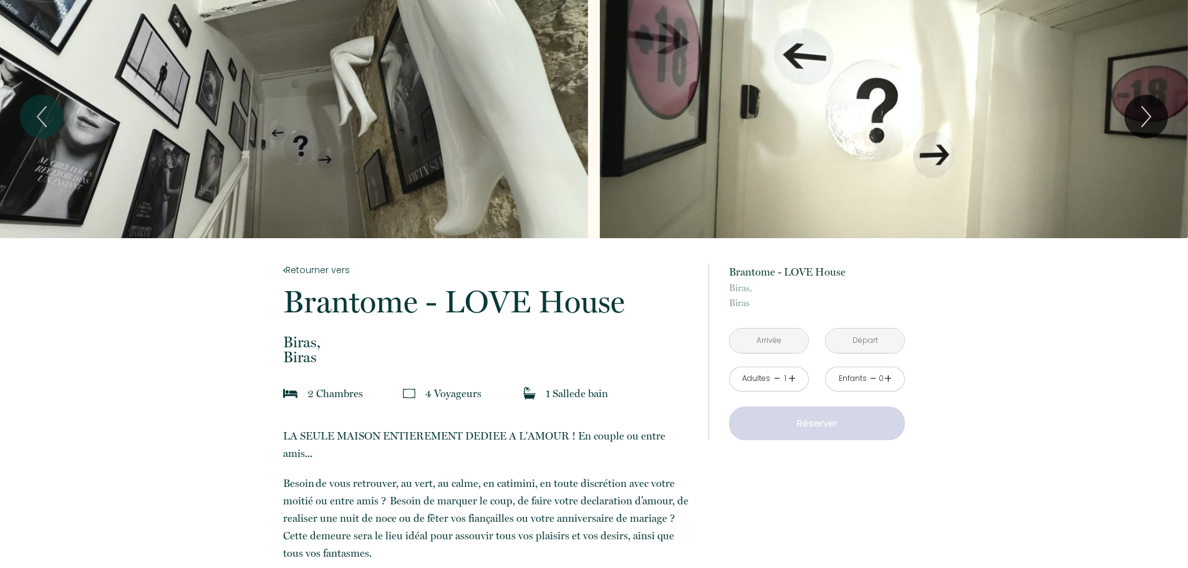
scroll to position [2, 0]
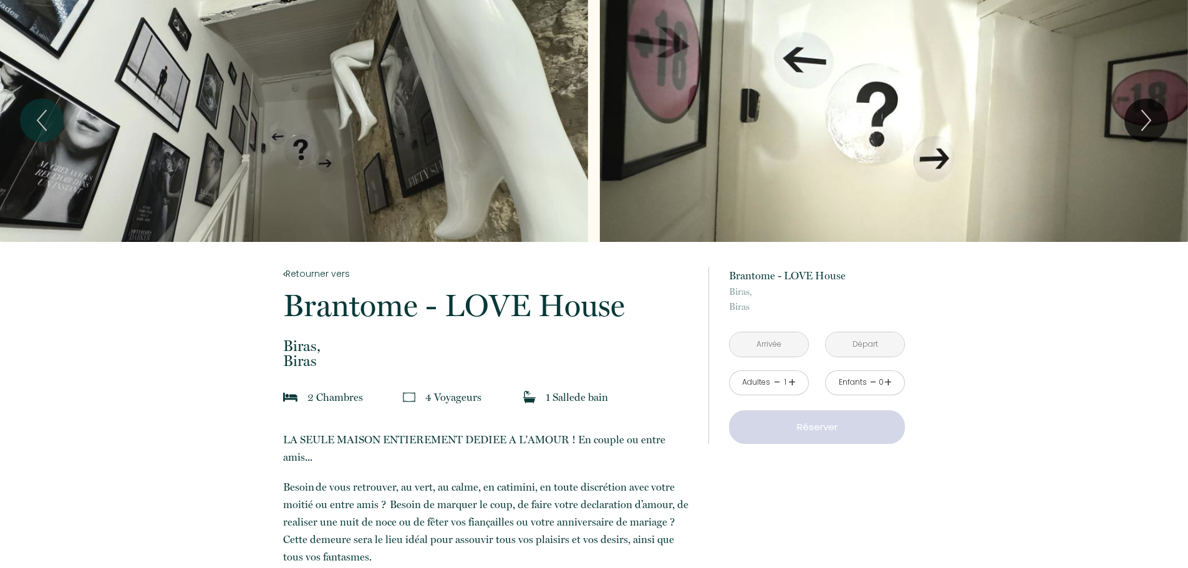
click at [771, 355] on input "text" at bounding box center [769, 344] width 79 height 24
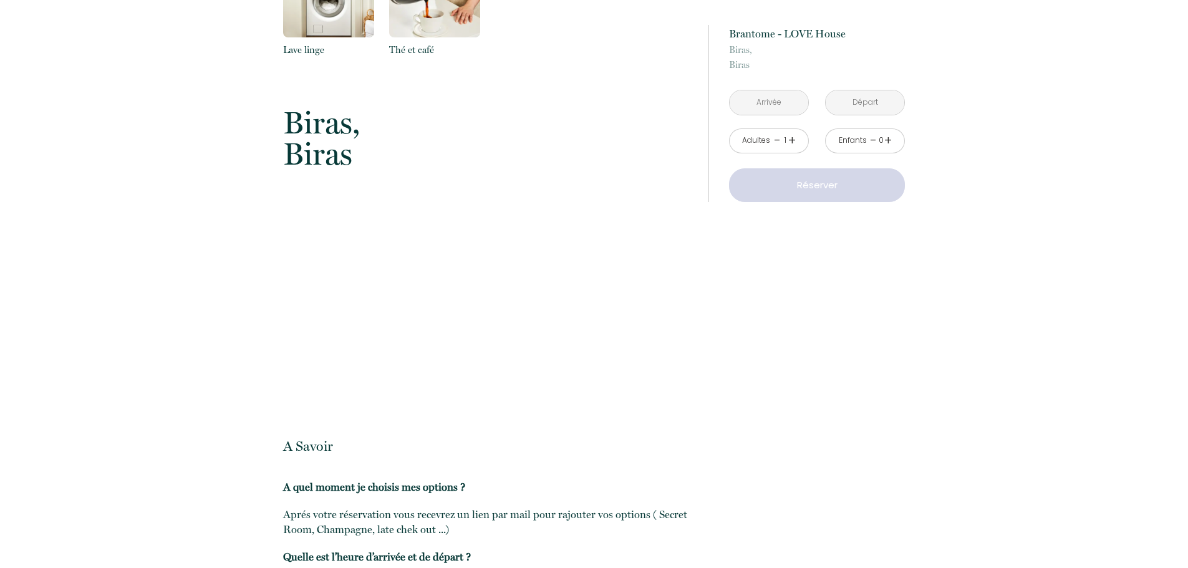
scroll to position [2371, 0]
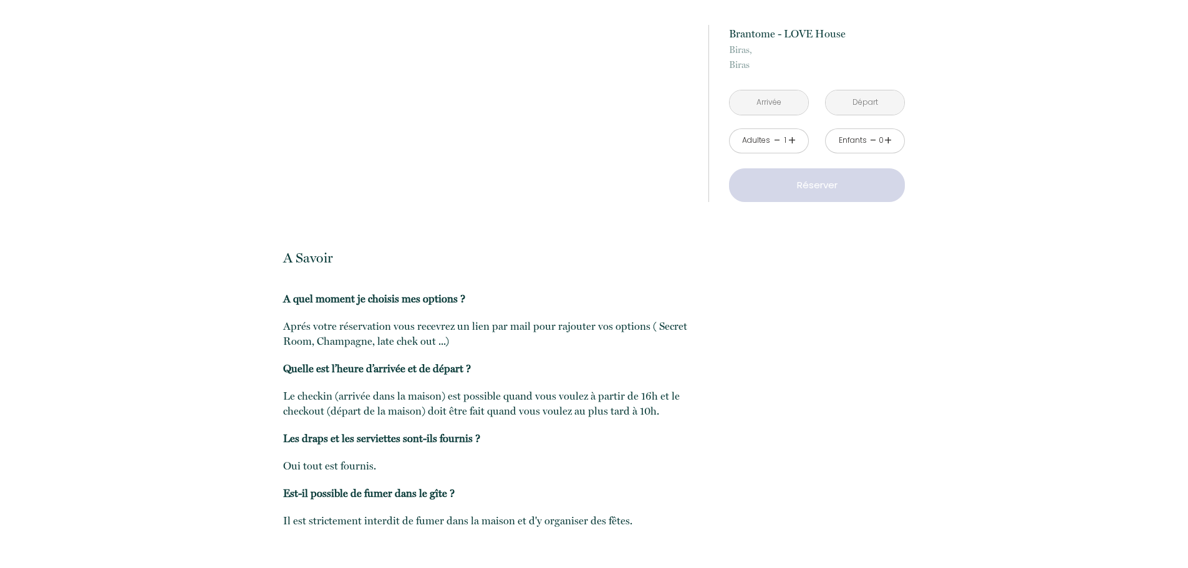
click at [762, 102] on input "text" at bounding box center [769, 102] width 79 height 24
click at [773, 102] on input "text" at bounding box center [769, 102] width 79 height 24
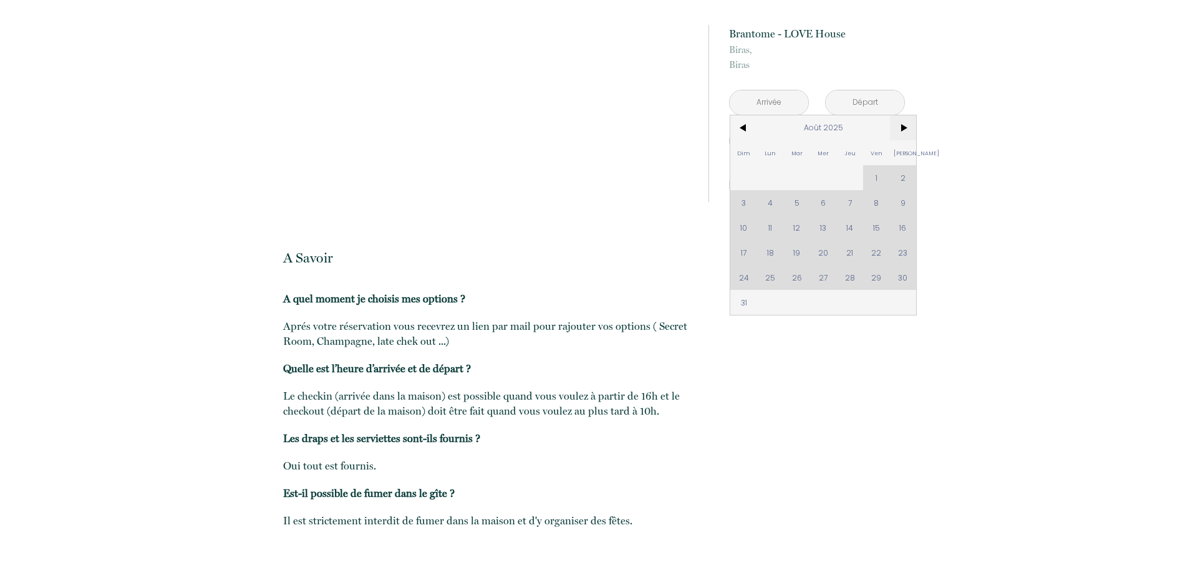
click at [903, 126] on span ">" at bounding box center [903, 127] width 27 height 25
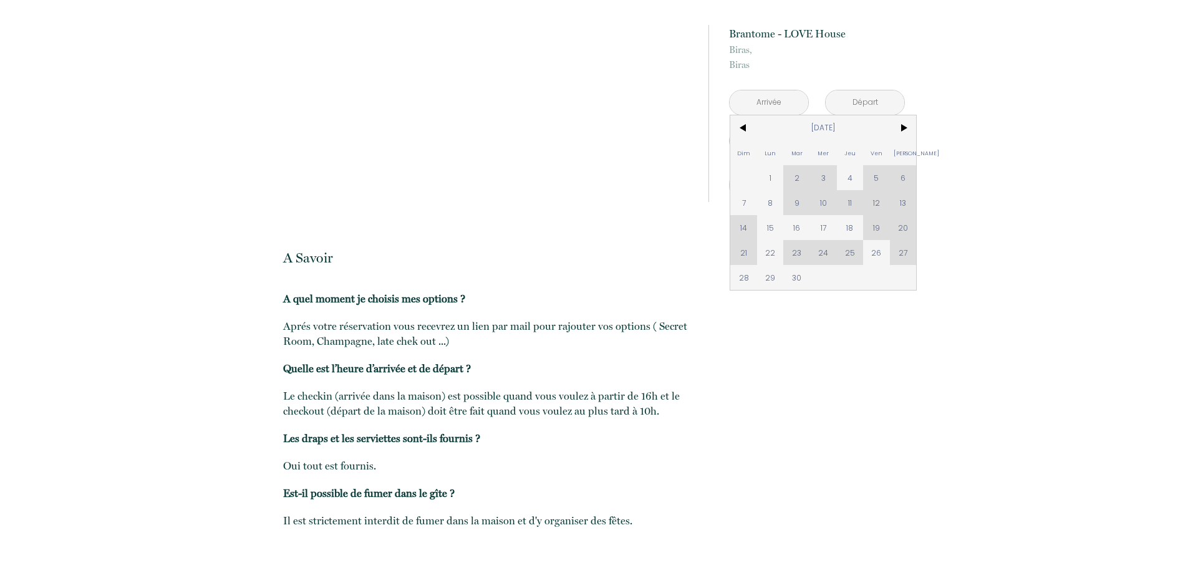
drag, startPoint x: 764, startPoint y: 130, endPoint x: 743, endPoint y: 123, distance: 22.7
click at [763, 129] on span "[DATE]" at bounding box center [823, 127] width 133 height 25
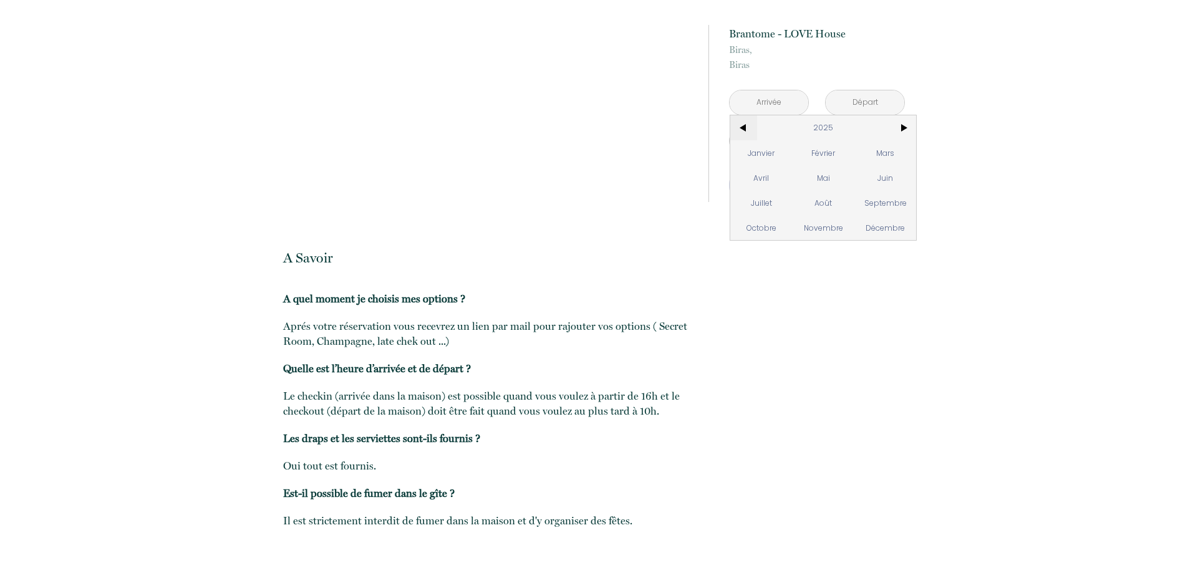
click at [743, 123] on span "<" at bounding box center [743, 127] width 27 height 25
click at [905, 125] on span ">" at bounding box center [903, 127] width 27 height 25
click at [834, 195] on span "Août" at bounding box center [823, 202] width 62 height 25
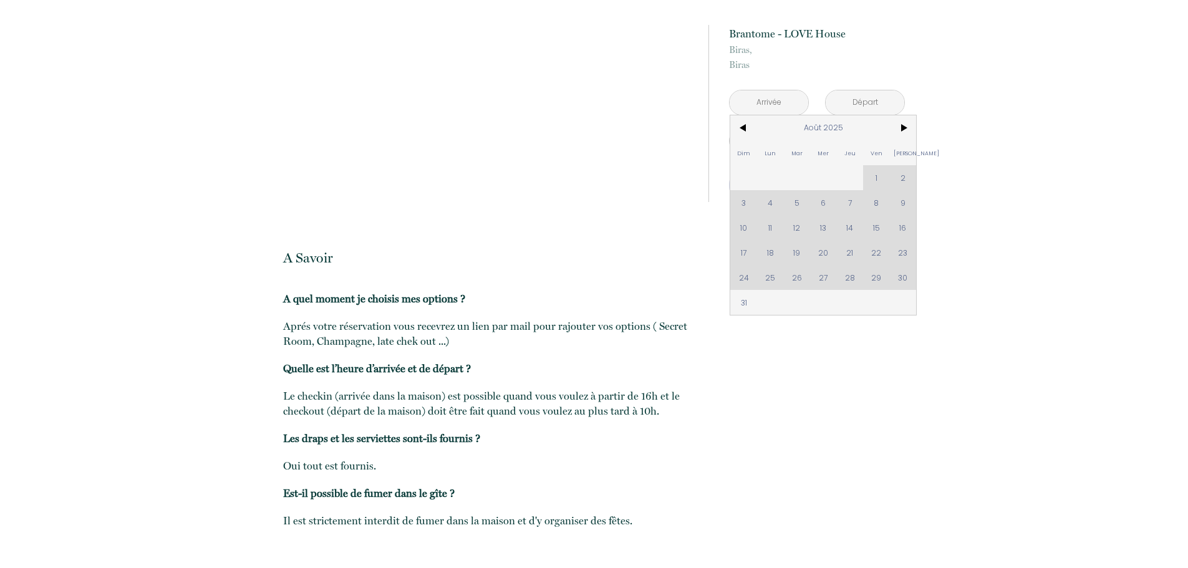
click at [879, 248] on div "Dim Lun Mar Mer Jeu Ven Sam 1 2 3 4 5 6 7 8 9 10 11 12 13 14 15 16 17 18 19 20 …" at bounding box center [823, 215] width 186 height 200
click at [912, 263] on div "Dim Lun Mar Mer Jeu Ven Sam 1 2 3 4 5 6 7 8 9 10 11 12 13 14 15 16 17 18 19 20 …" at bounding box center [823, 215] width 186 height 200
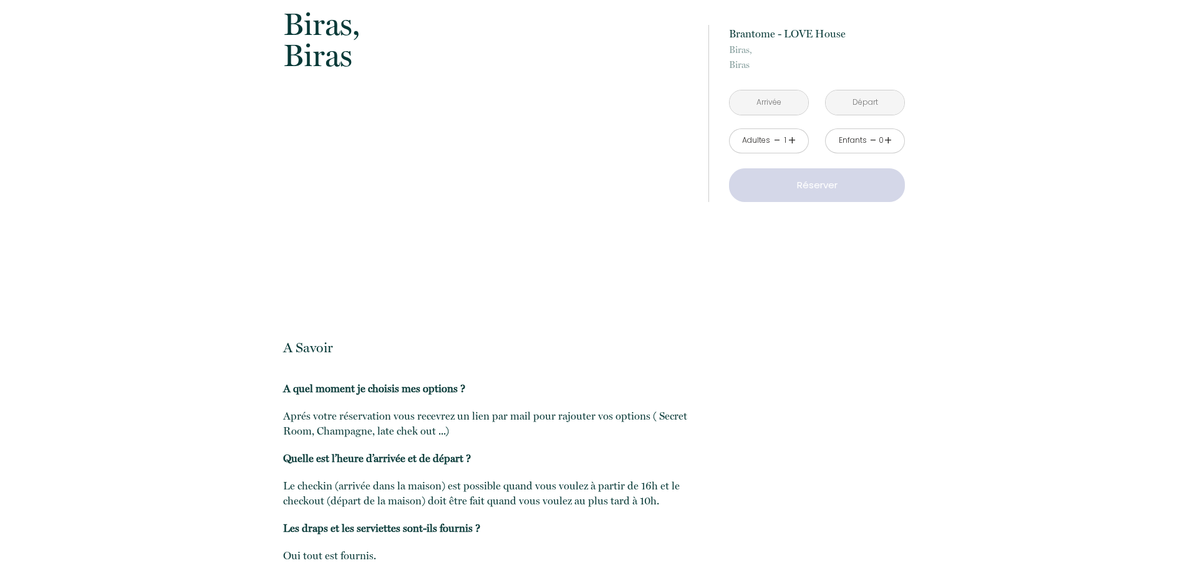
scroll to position [2059, 0]
